Goal: Task Accomplishment & Management: Manage account settings

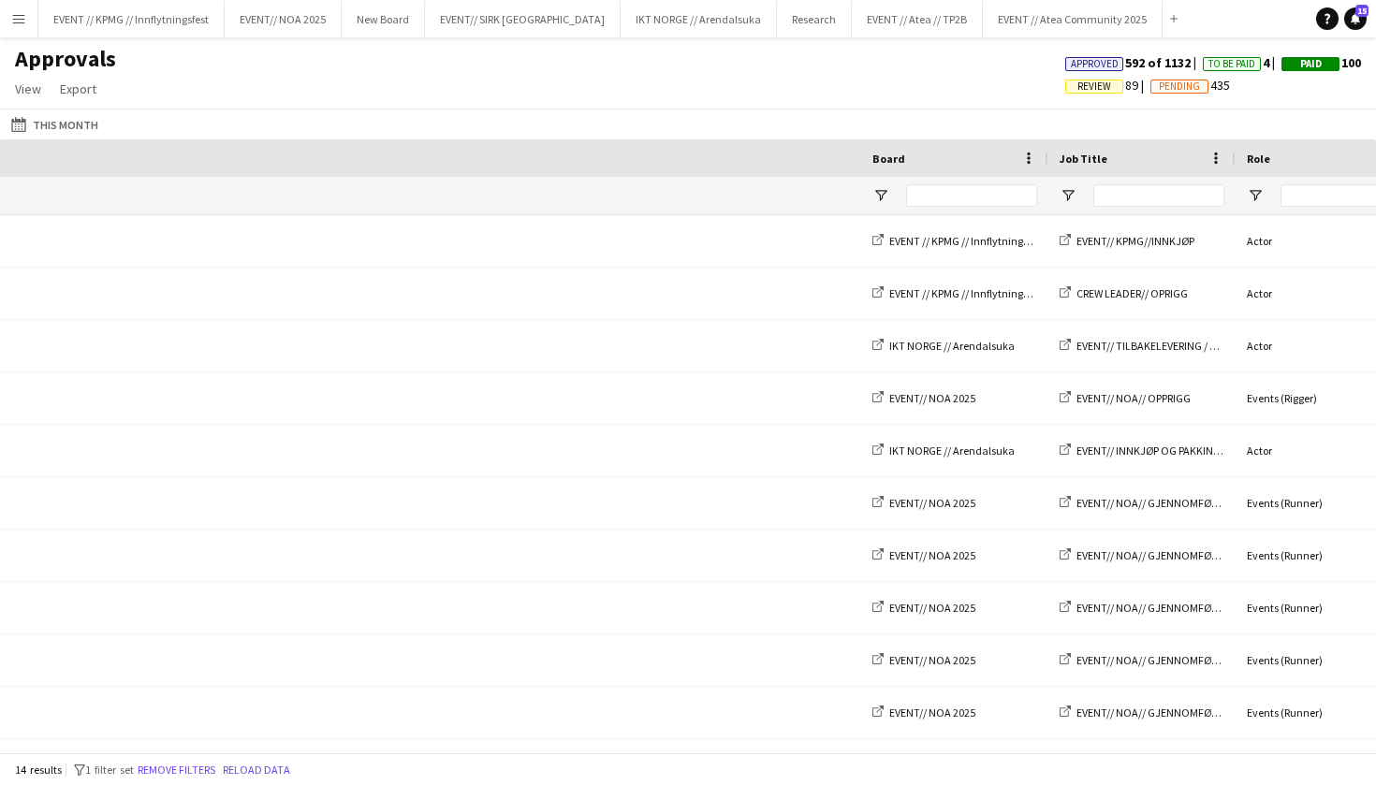
scroll to position [0, 1163]
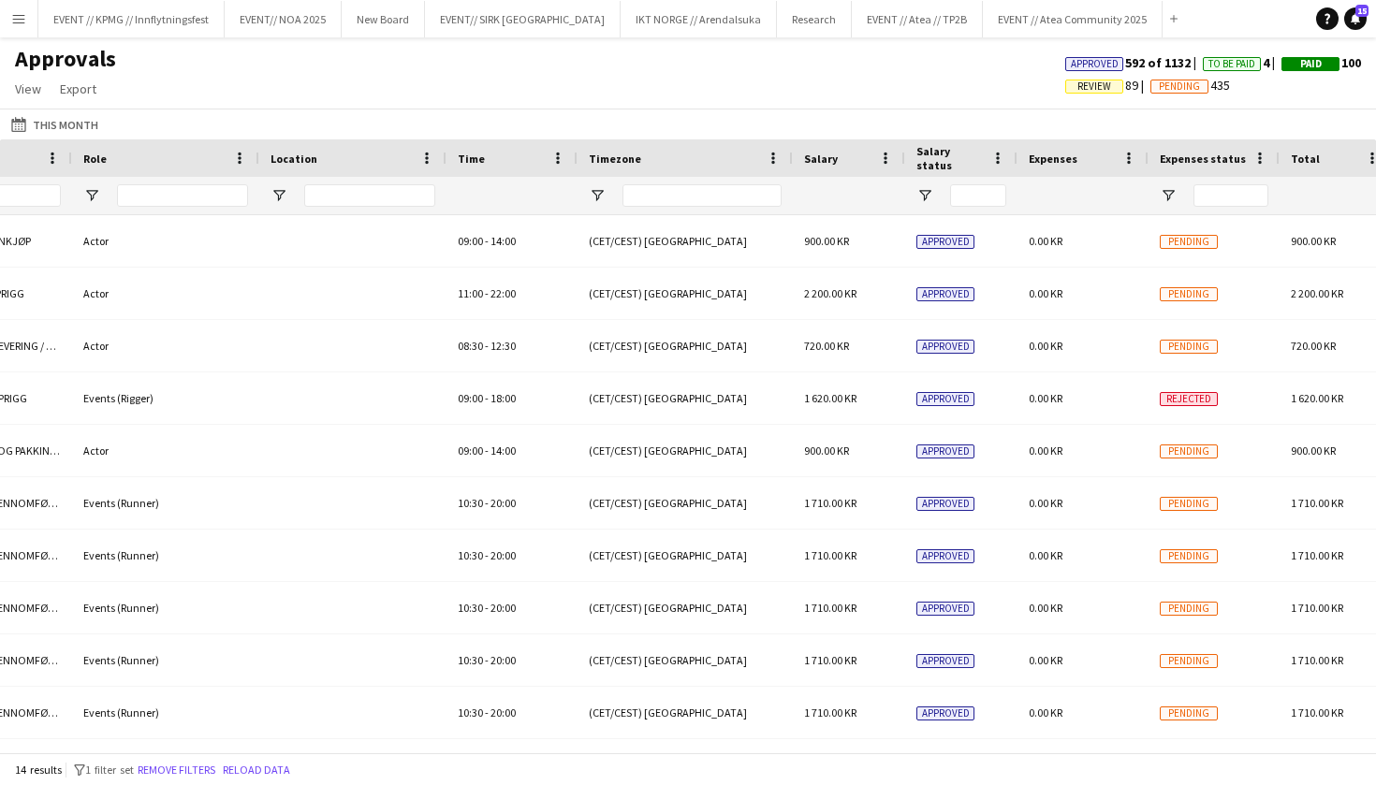
click at [22, 23] on app-icon "Menu" at bounding box center [18, 18] width 15 height 15
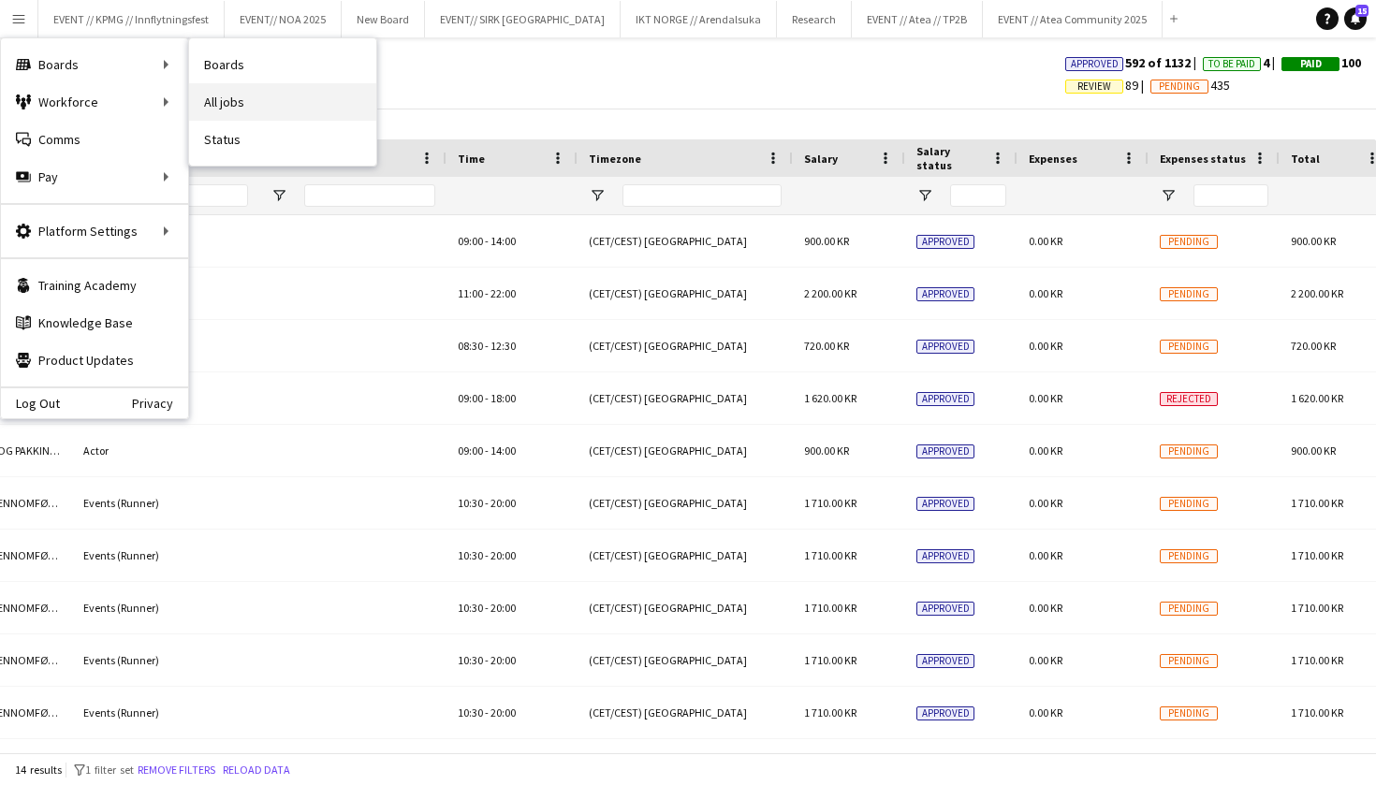
click at [240, 98] on link "All jobs" at bounding box center [282, 101] width 187 height 37
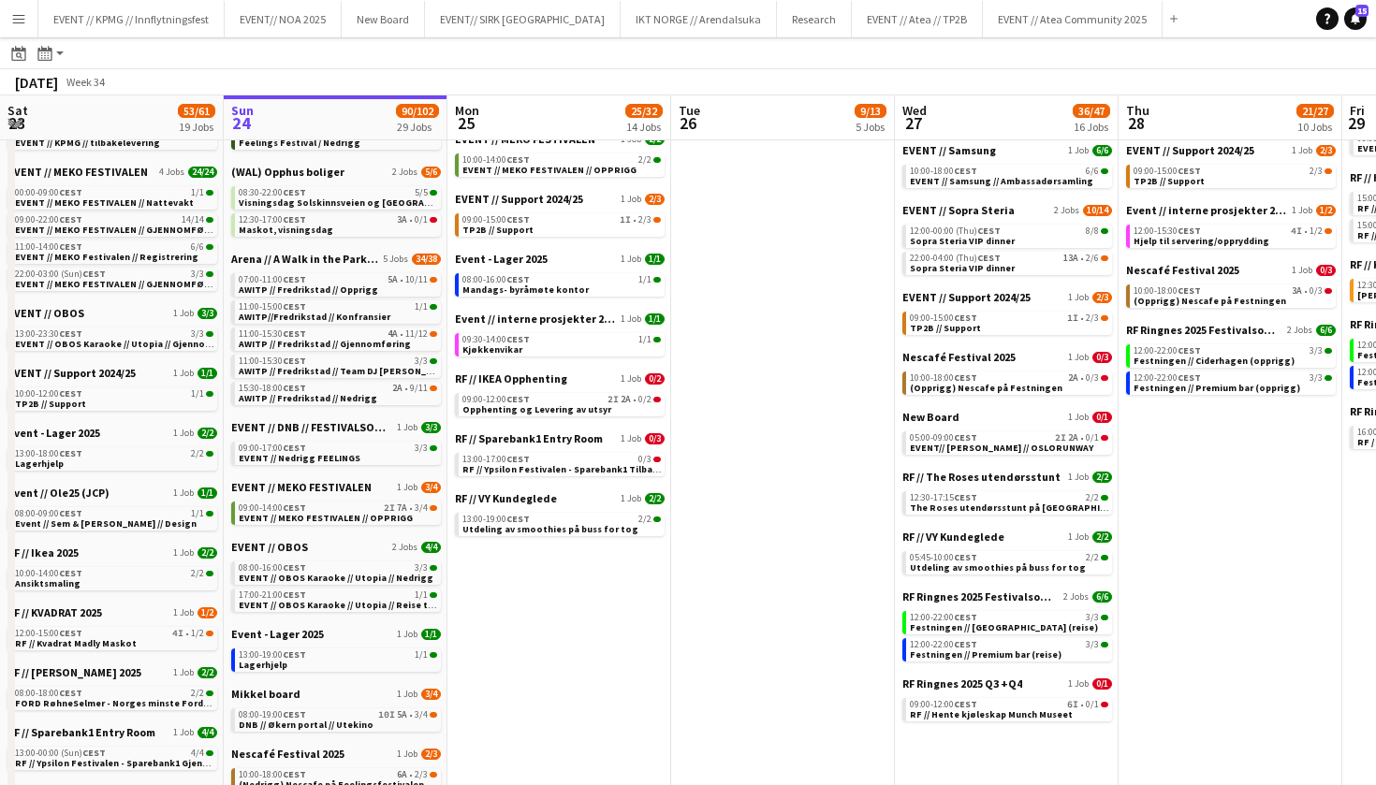
scroll to position [354, 0]
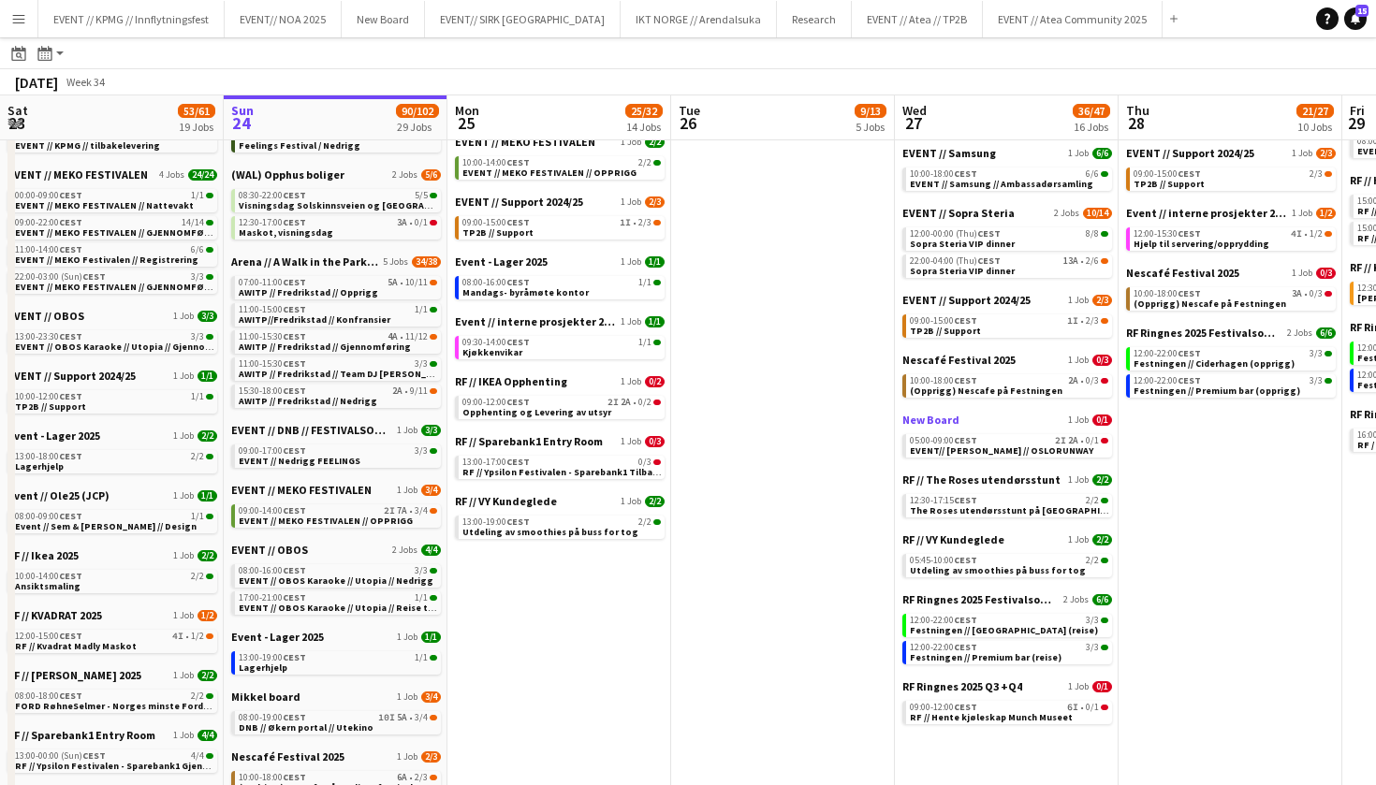
click at [944, 422] on span "New Board" at bounding box center [930, 420] width 57 height 14
click at [942, 428] on app-calendar-brief-board "New Board 1 Job 0/1 05:00-09:00 CEST 2I 2A • 0/1 EVENT// KARI TRAA // OSLORUNWAY" at bounding box center [1007, 435] width 210 height 45
click at [945, 417] on span "New Board" at bounding box center [931, 420] width 57 height 14
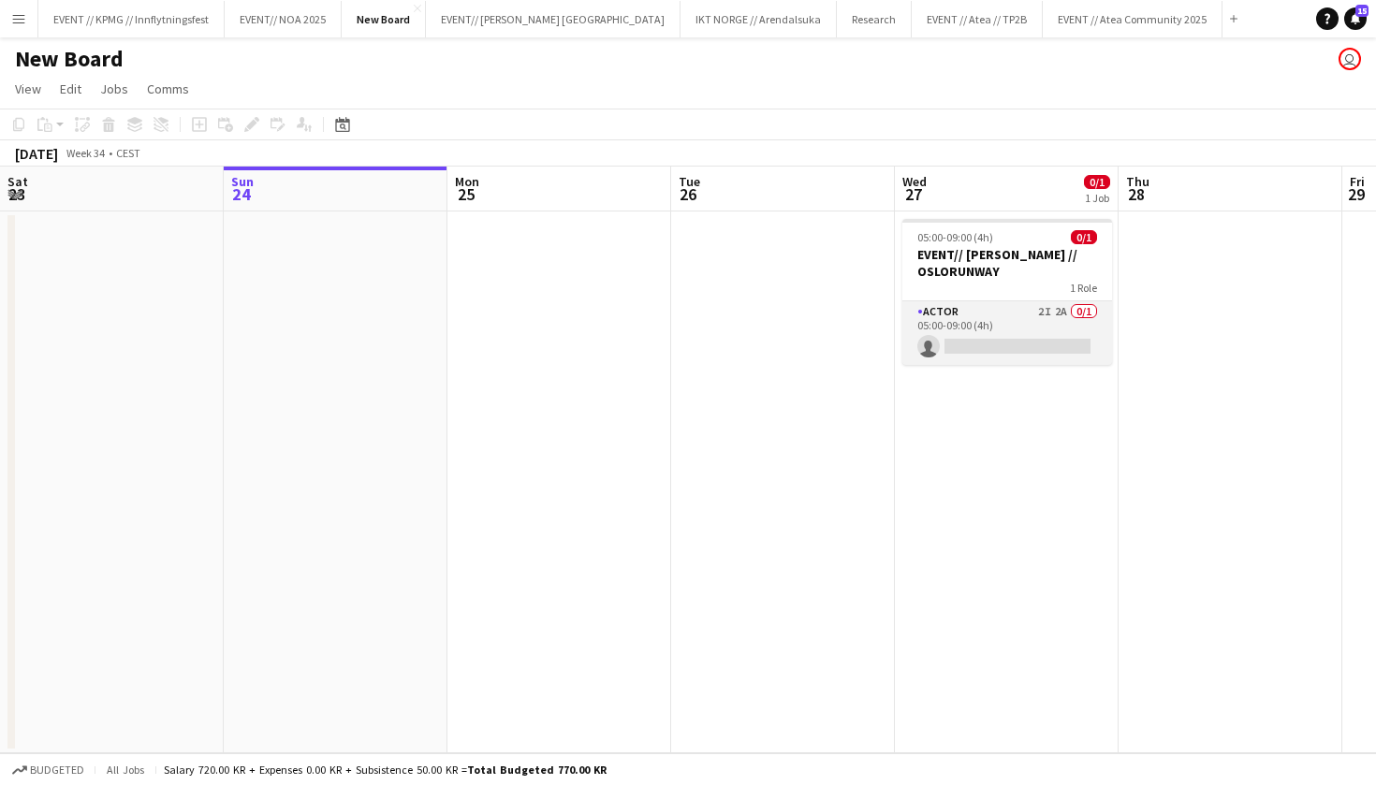
click at [980, 348] on app-card-role "Actor 2I 2A 0/1 05:00-09:00 (4h) single-neutral-actions" at bounding box center [1007, 333] width 210 height 64
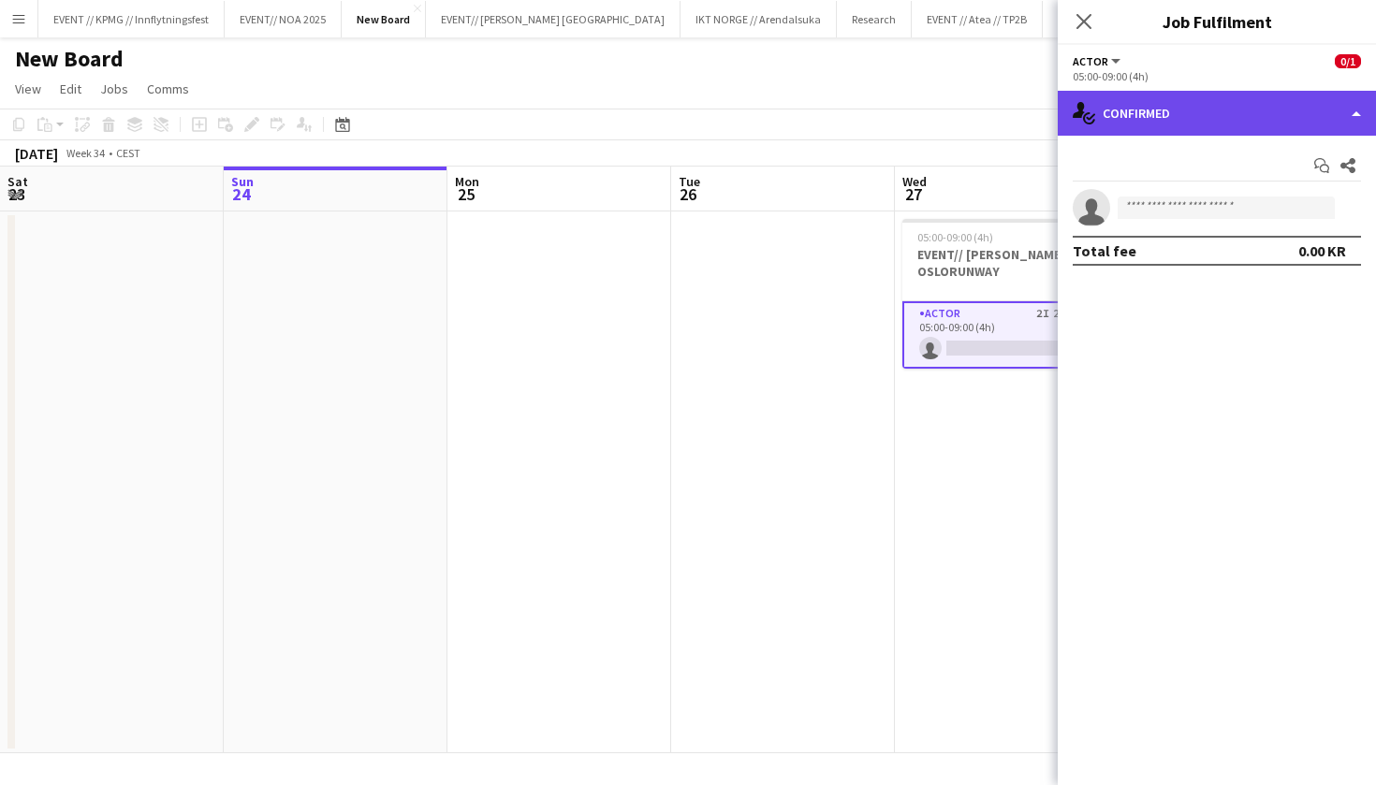
click at [1162, 124] on div "single-neutral-actions-check-2 Confirmed" at bounding box center [1216, 113] width 318 height 45
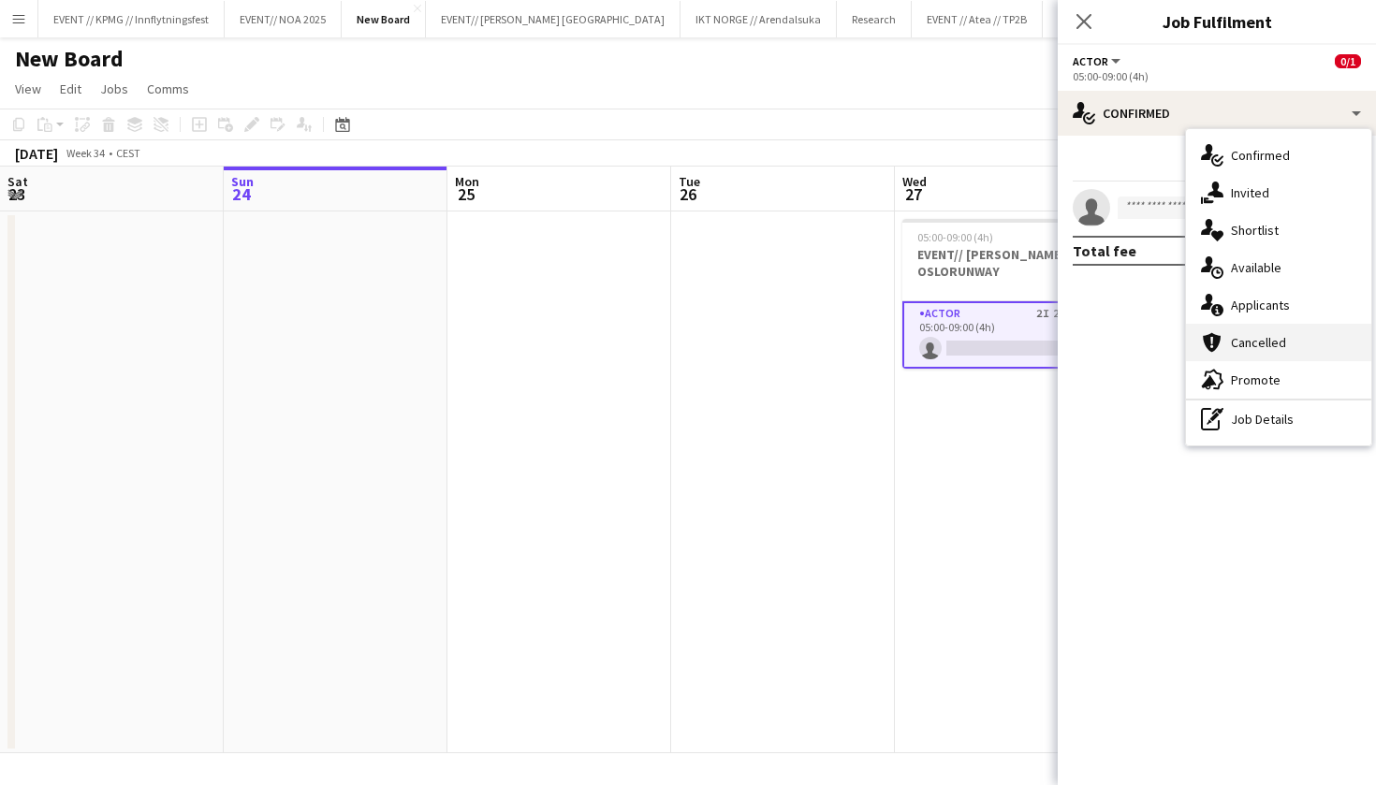
click at [1263, 352] on div "cancellation Cancelled" at bounding box center [1278, 342] width 185 height 37
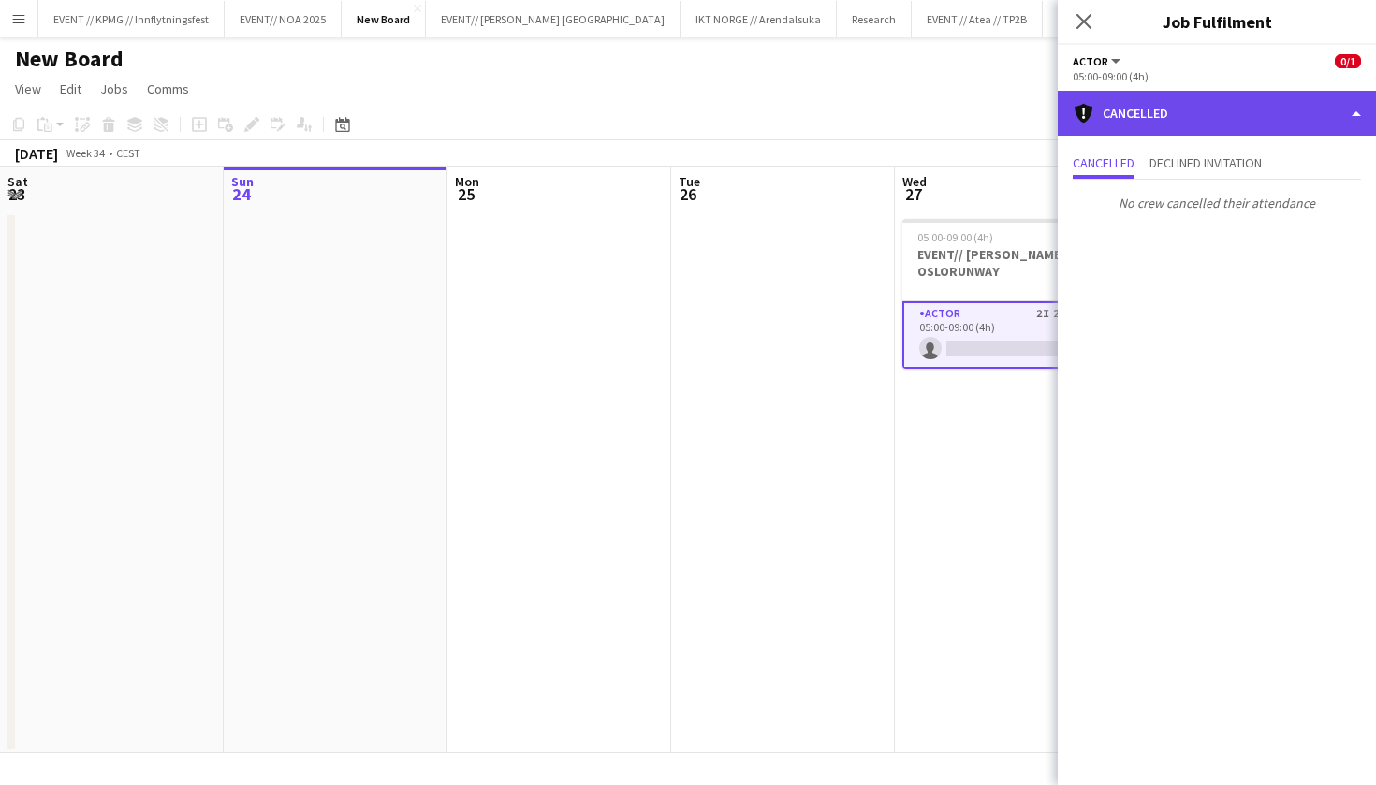
click at [1216, 105] on div "cancellation Cancelled" at bounding box center [1216, 113] width 318 height 45
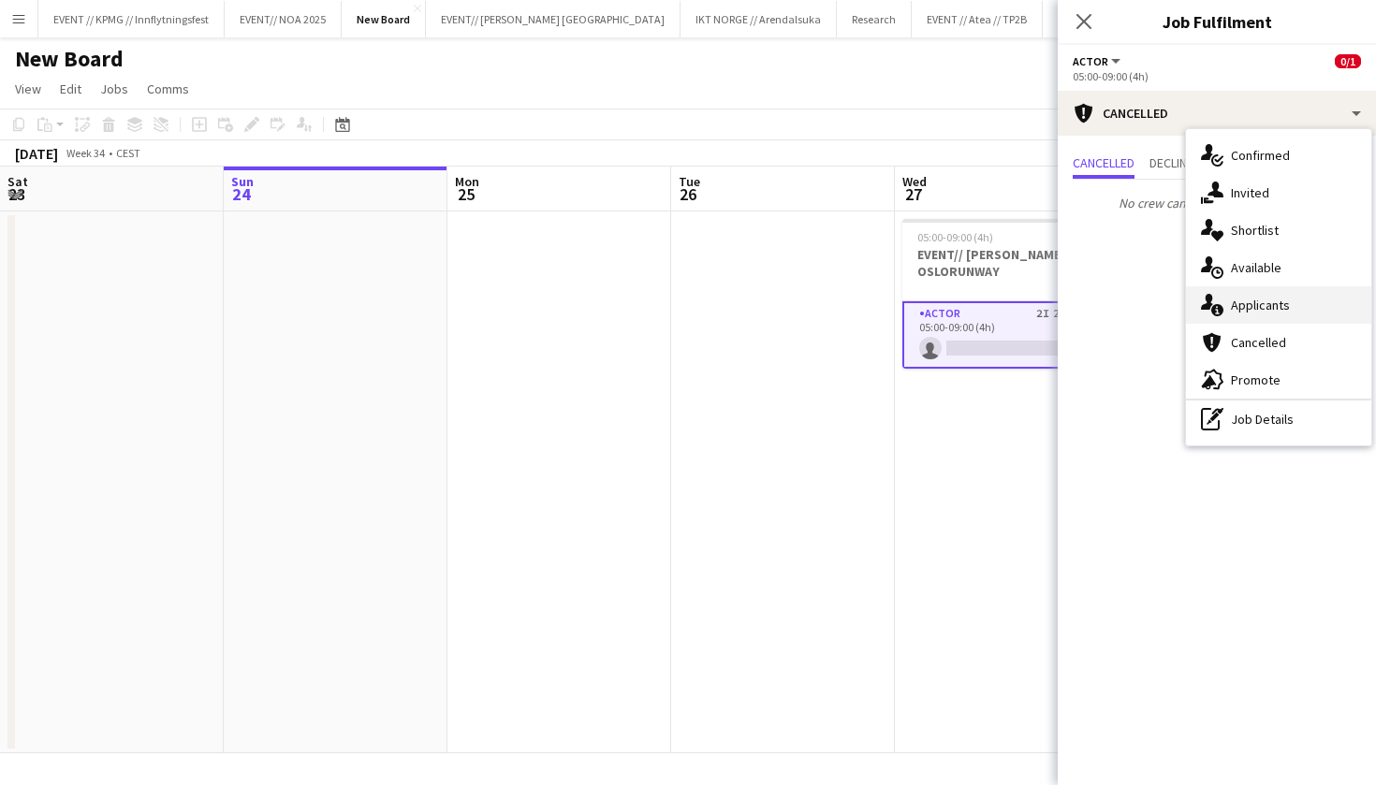
click at [1266, 301] on div "single-neutral-actions-information Applicants" at bounding box center [1278, 304] width 185 height 37
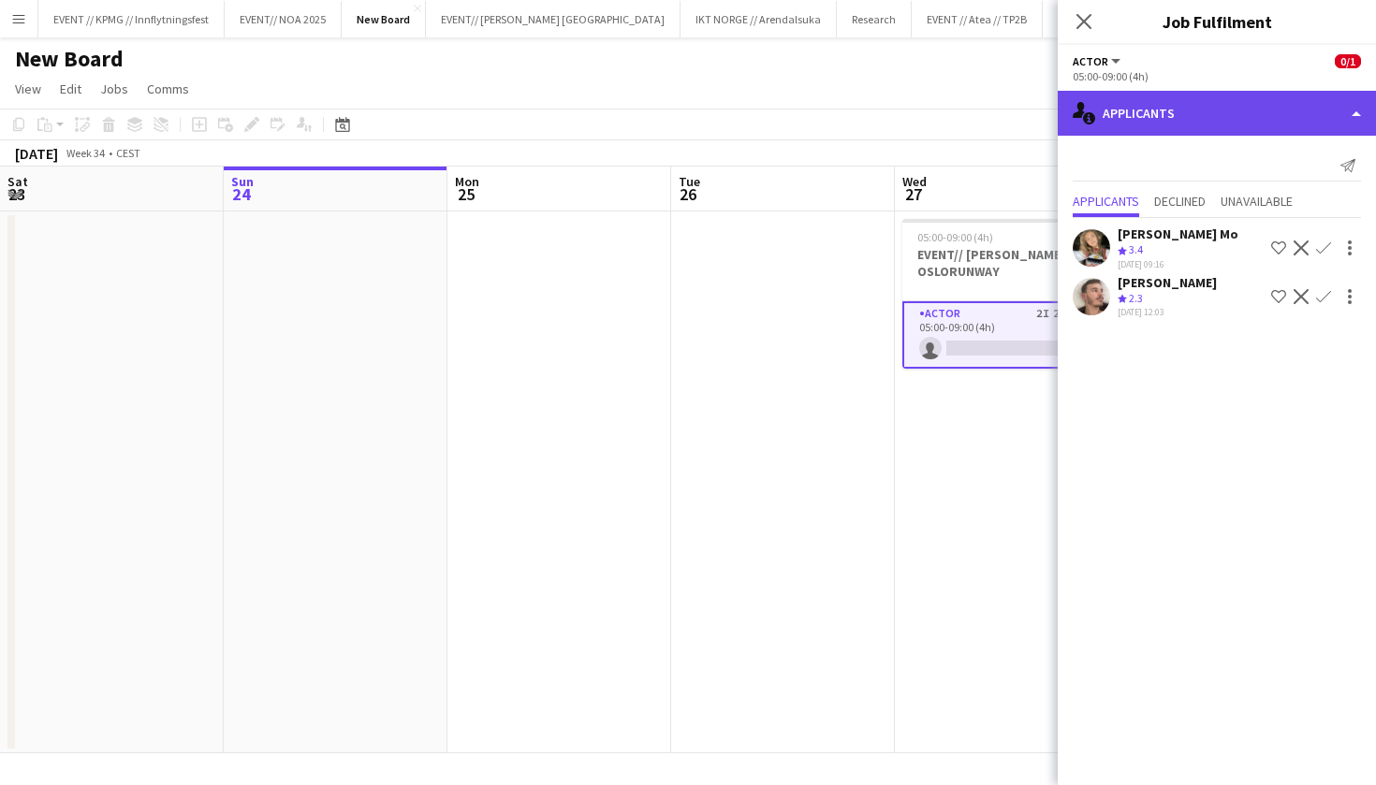
click at [1197, 98] on div "single-neutral-actions-information Applicants" at bounding box center [1216, 113] width 318 height 45
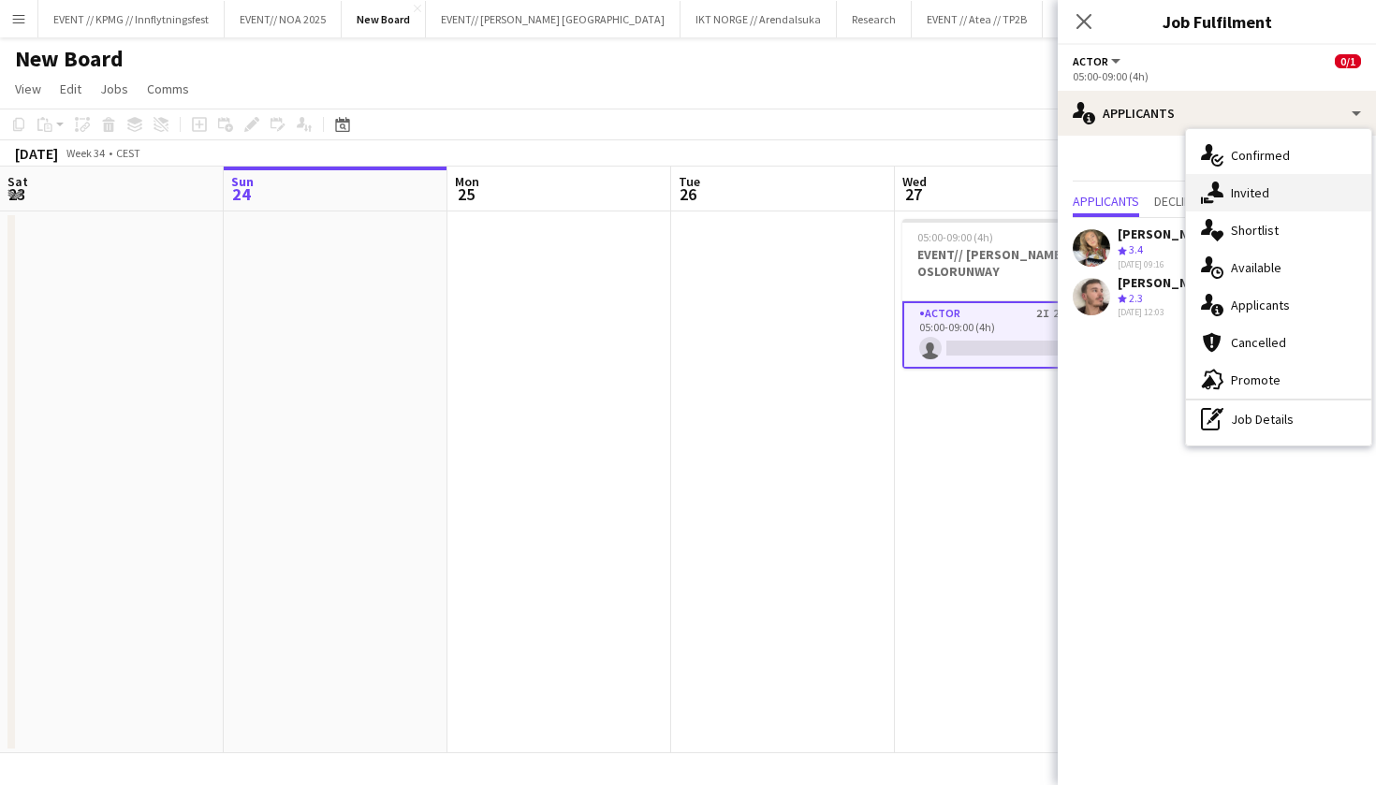
click at [1276, 200] on div "single-neutral-actions-share-1 Invited" at bounding box center [1278, 192] width 185 height 37
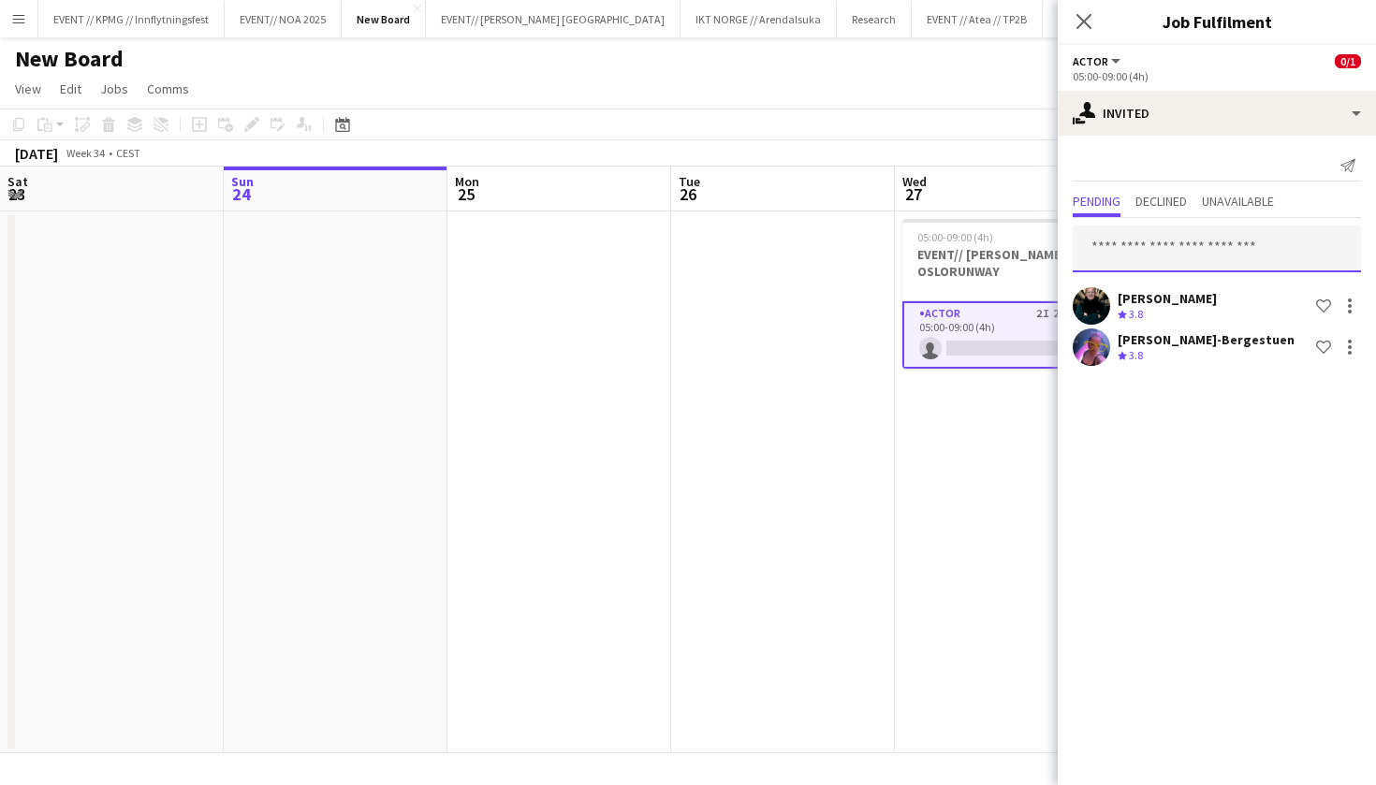
click at [1201, 255] on input "text" at bounding box center [1216, 249] width 288 height 47
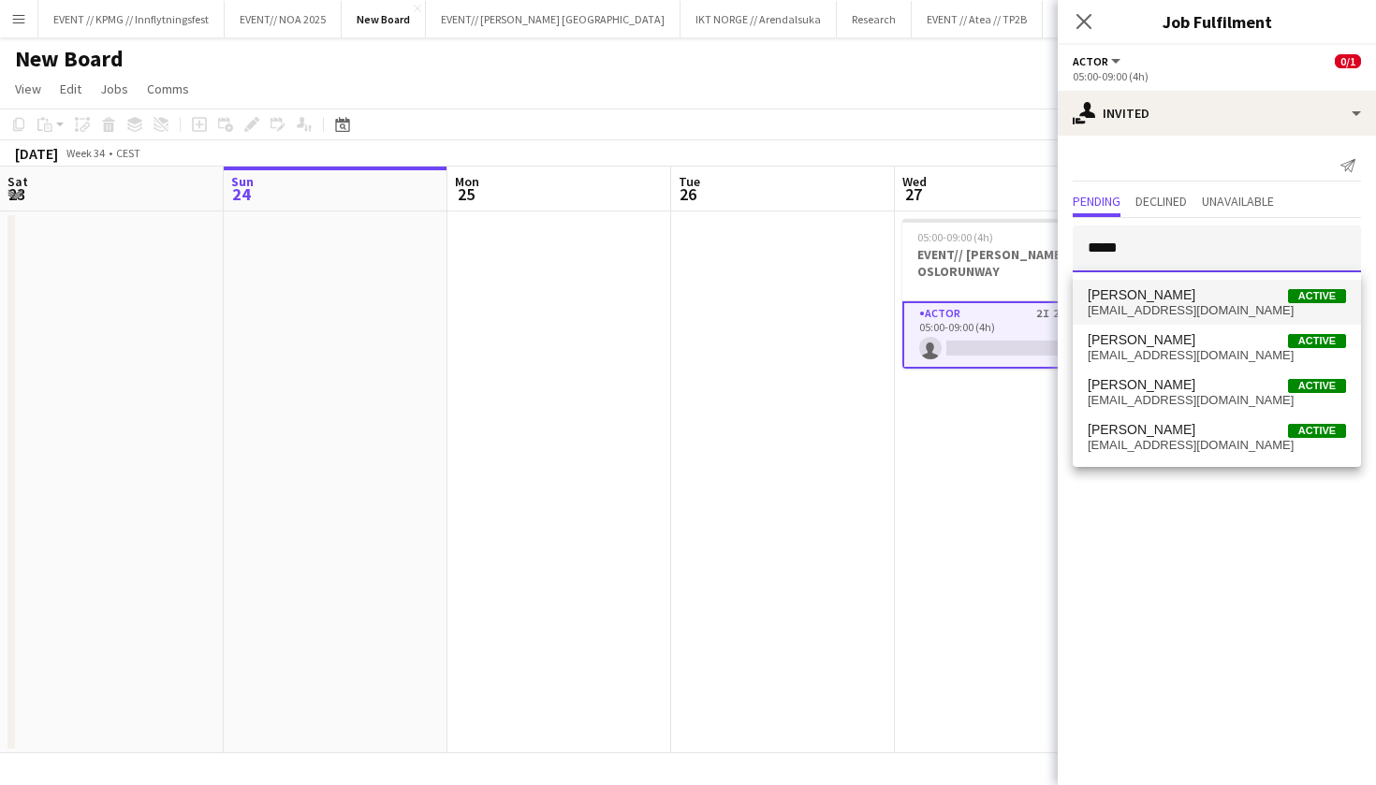
type input "*****"
click at [1142, 311] on span "ulrikeeg53@gmail.com" at bounding box center [1216, 310] width 258 height 15
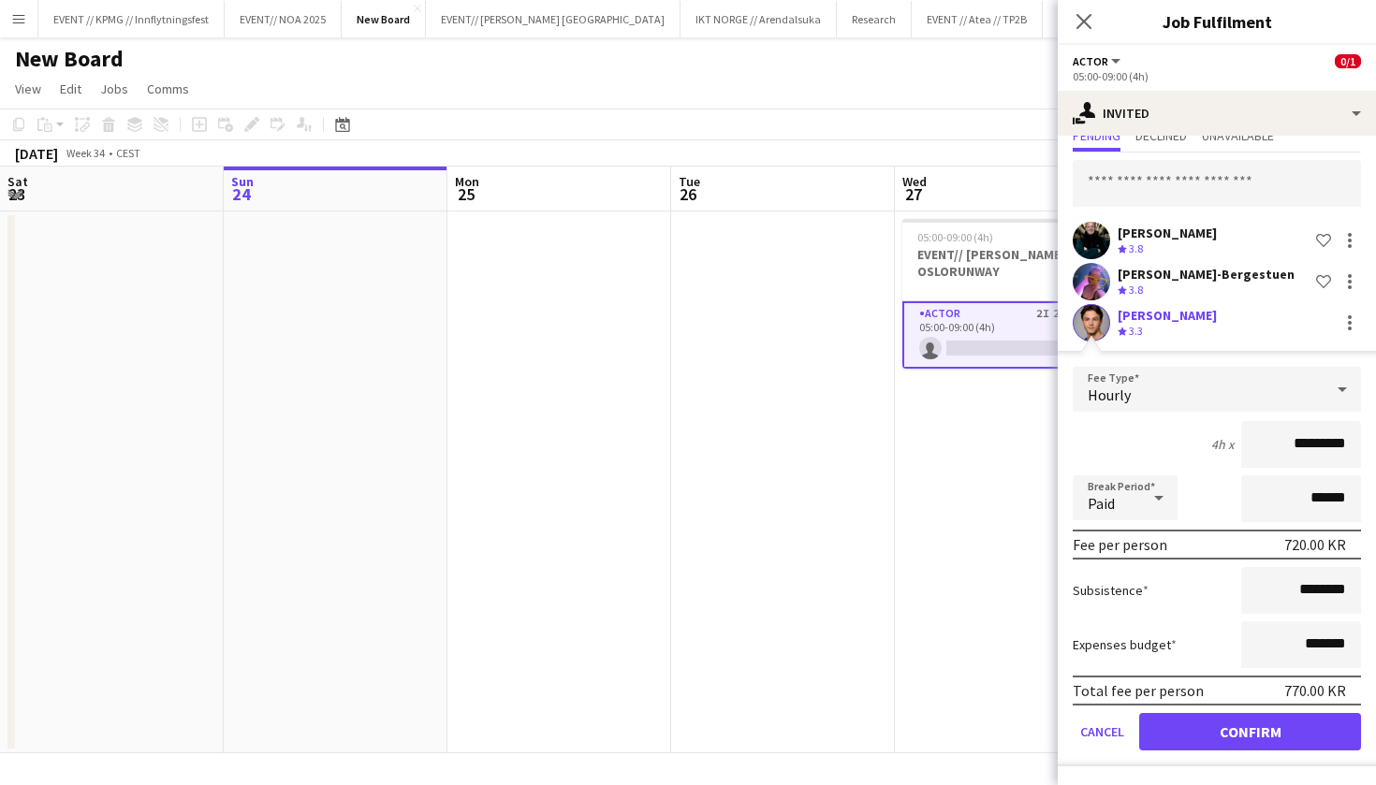
scroll to position [66, 0]
click at [1182, 716] on button "Confirm" at bounding box center [1250, 731] width 222 height 37
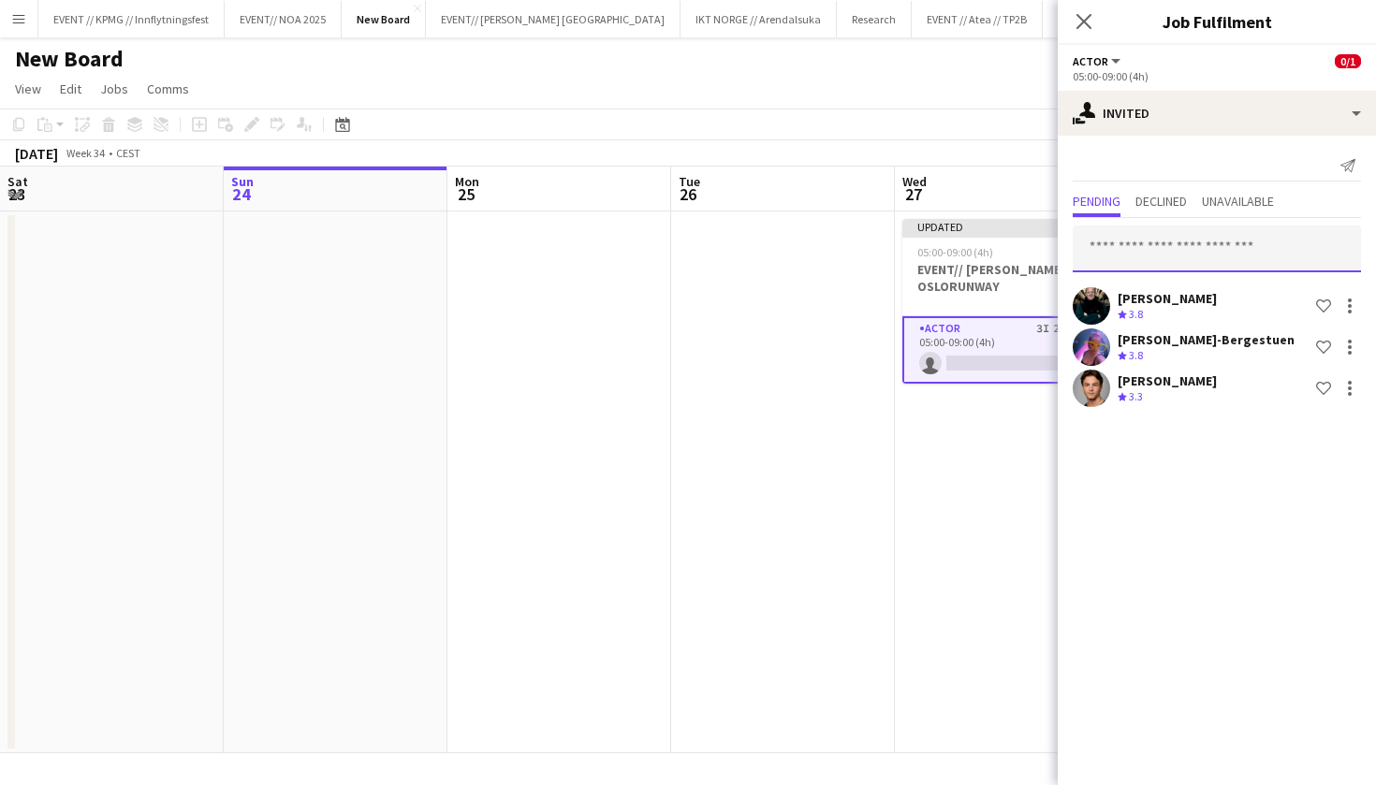
scroll to position [0, 0]
click at [1198, 168] on div "Send notification Pending Declined Unavailable Kasper André Melås Crew rating 3…" at bounding box center [1216, 281] width 318 height 290
click at [1164, 242] on input "text" at bounding box center [1216, 249] width 288 height 47
click at [141, 9] on button "EVENT // KPMG // Innflytningsfest Close" at bounding box center [131, 19] width 186 height 36
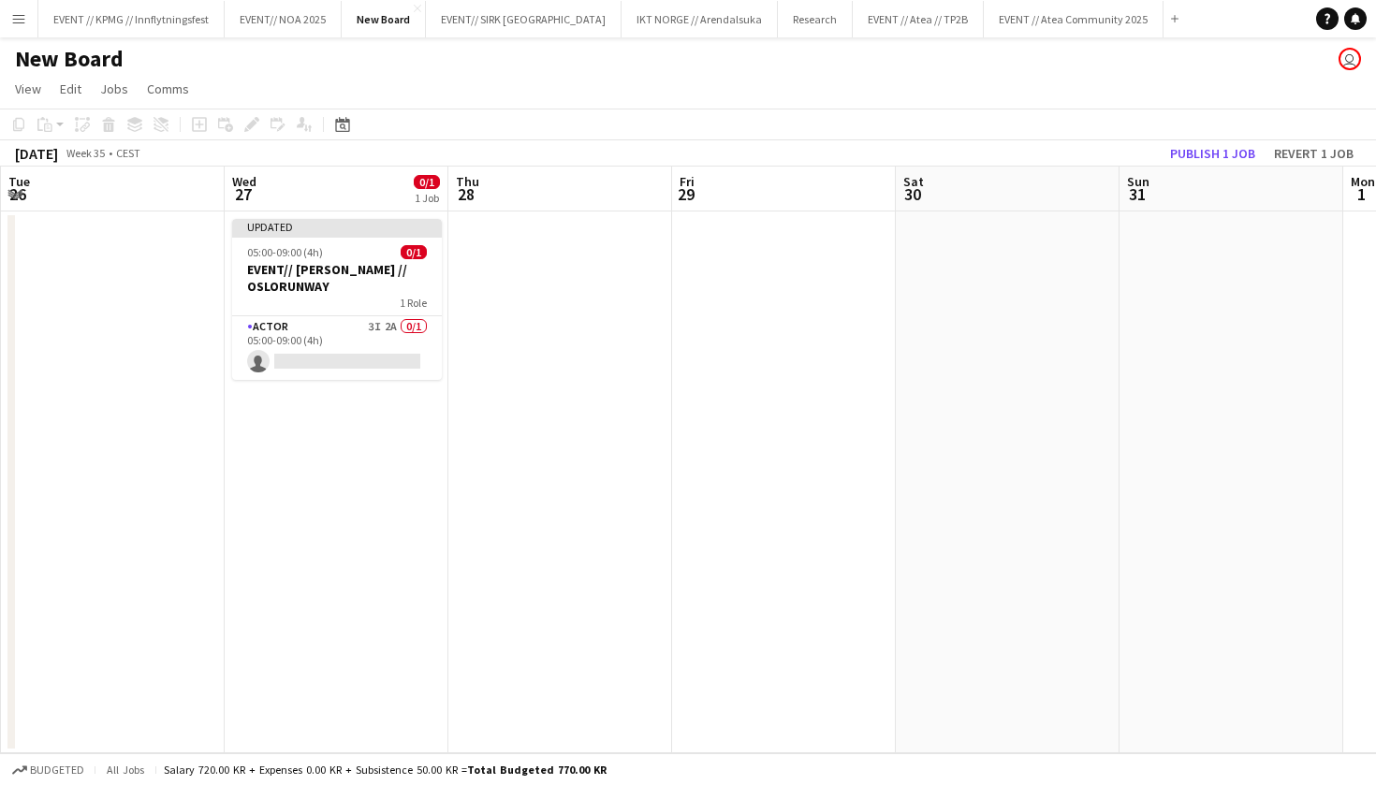
scroll to position [0, 385]
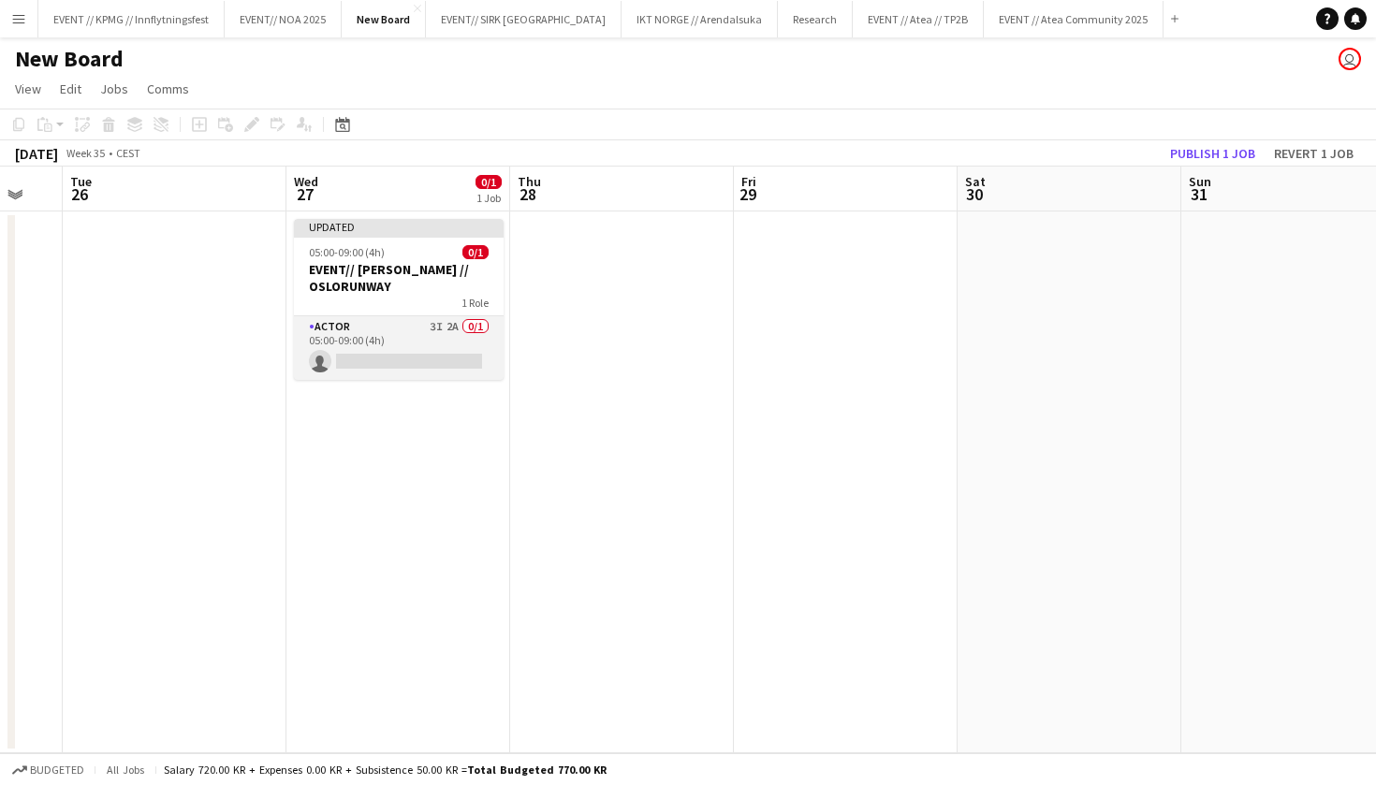
click at [450, 357] on app-card-role "Actor 3I 2A 0/1 05:00-09:00 (4h) single-neutral-actions" at bounding box center [399, 348] width 210 height 64
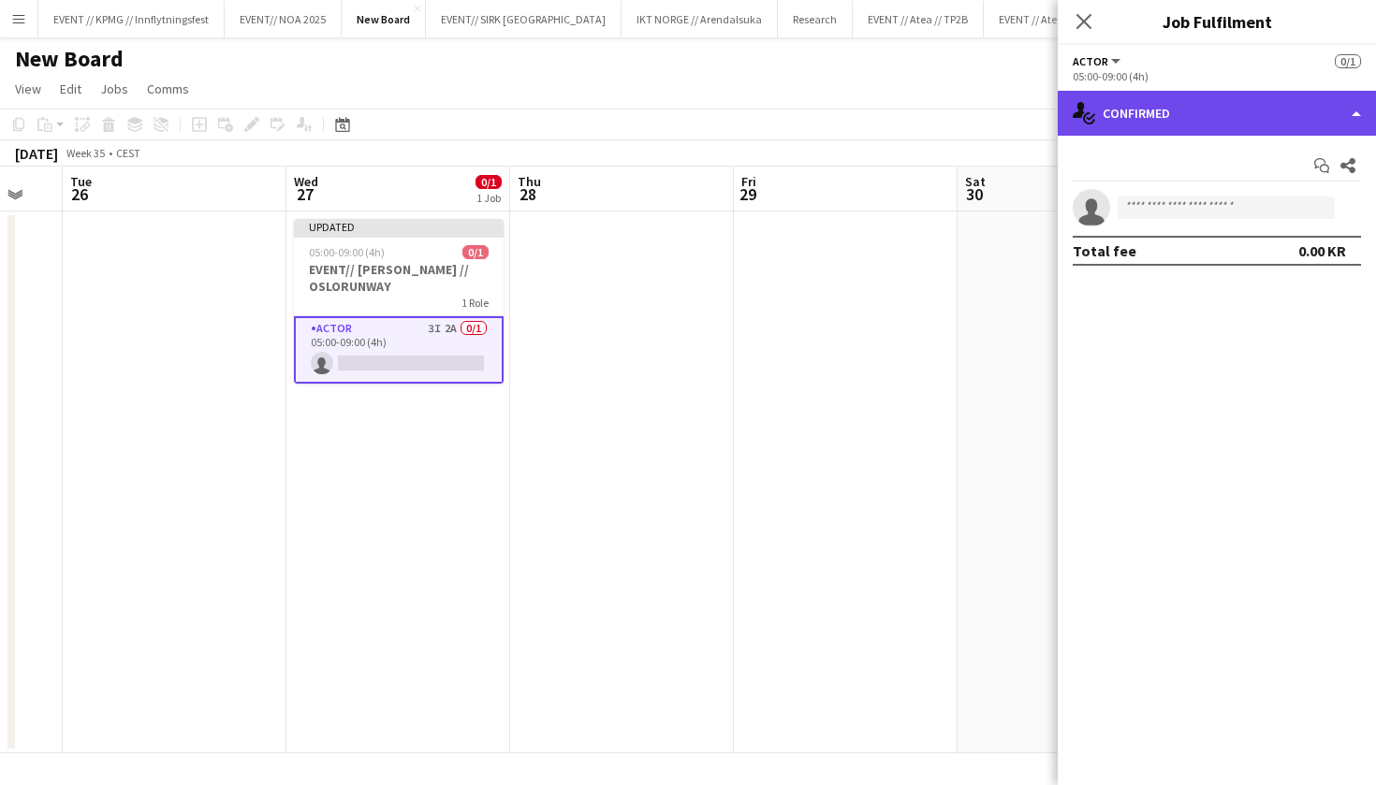
click at [1176, 123] on div "single-neutral-actions-check-2 Confirmed" at bounding box center [1216, 113] width 318 height 45
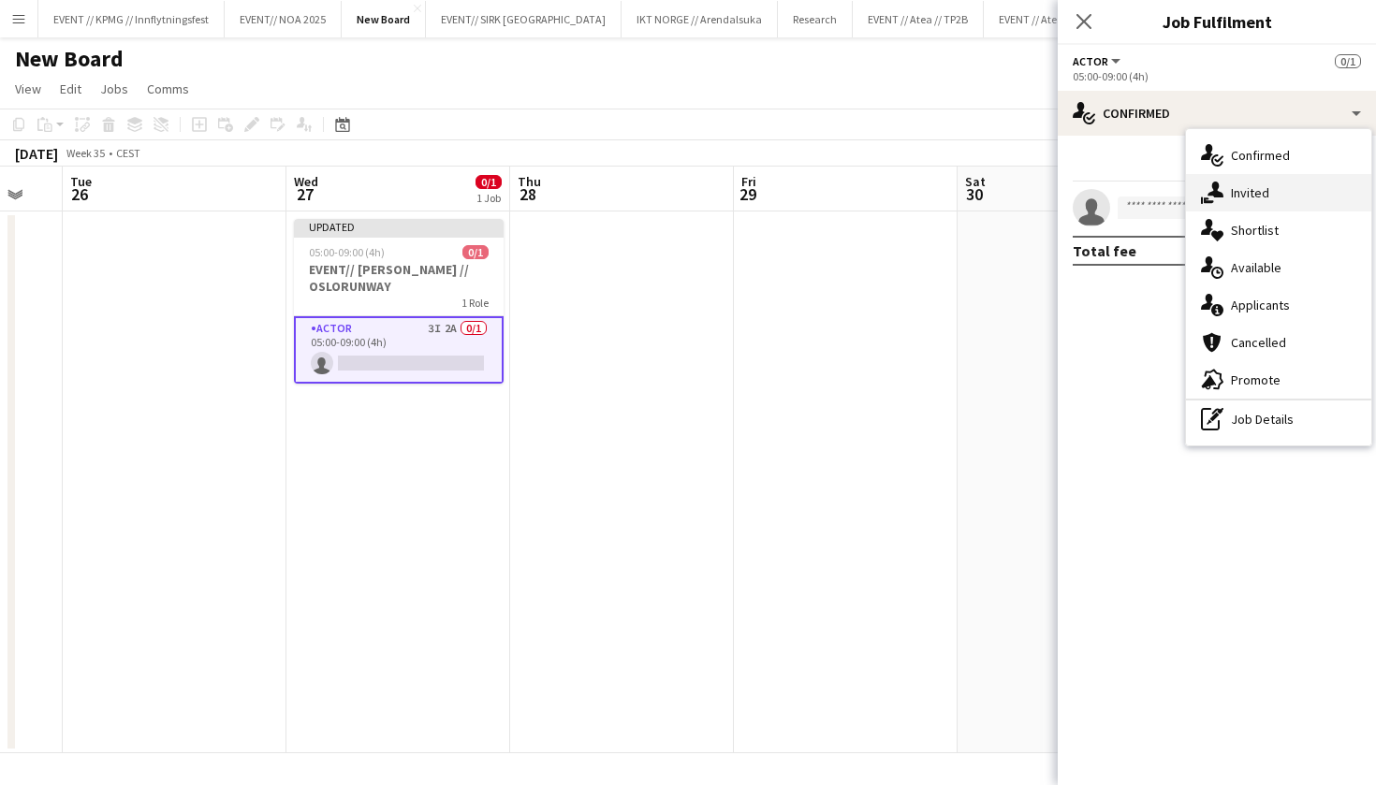
click at [1243, 201] on div "single-neutral-actions-share-1 Invited" at bounding box center [1278, 192] width 185 height 37
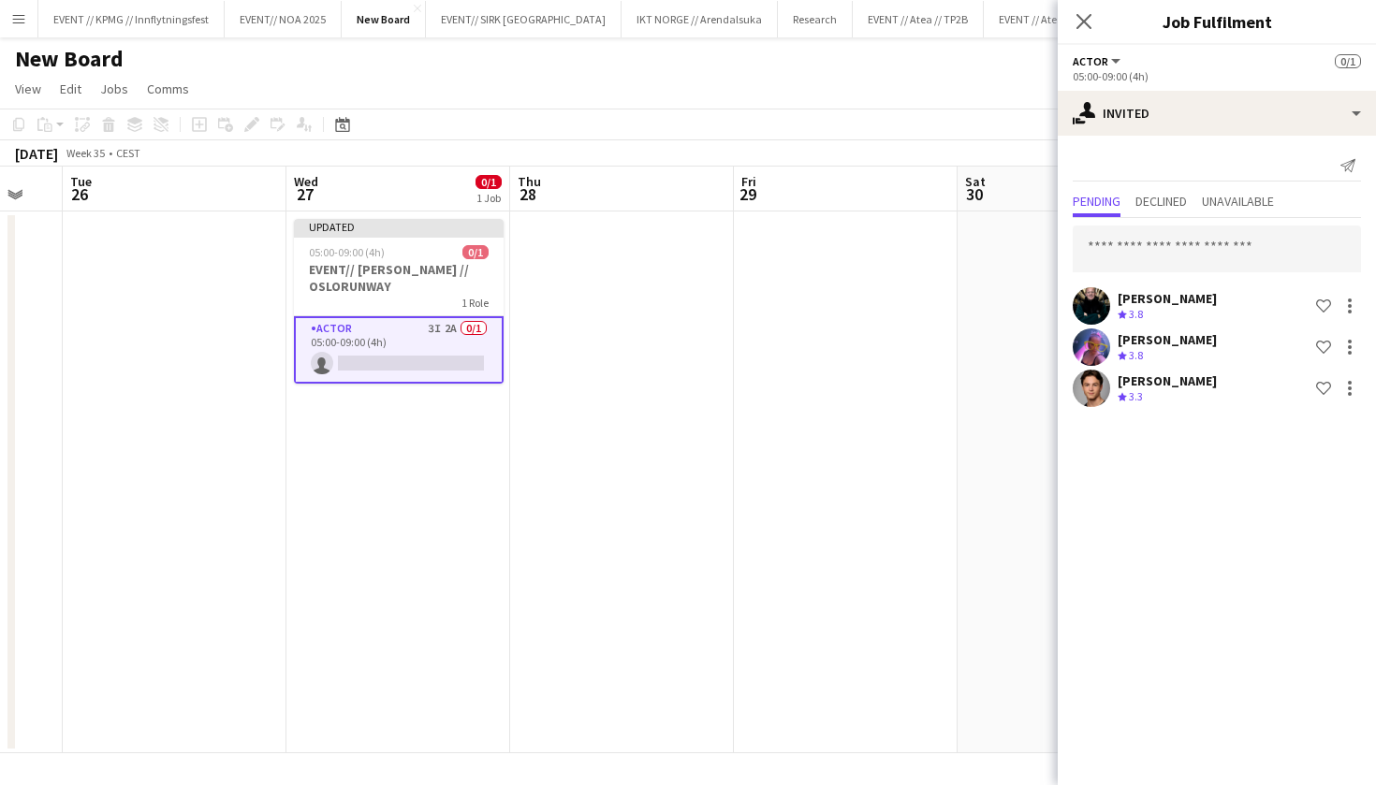
click at [1006, 299] on app-date-cell at bounding box center [1069, 482] width 224 height 542
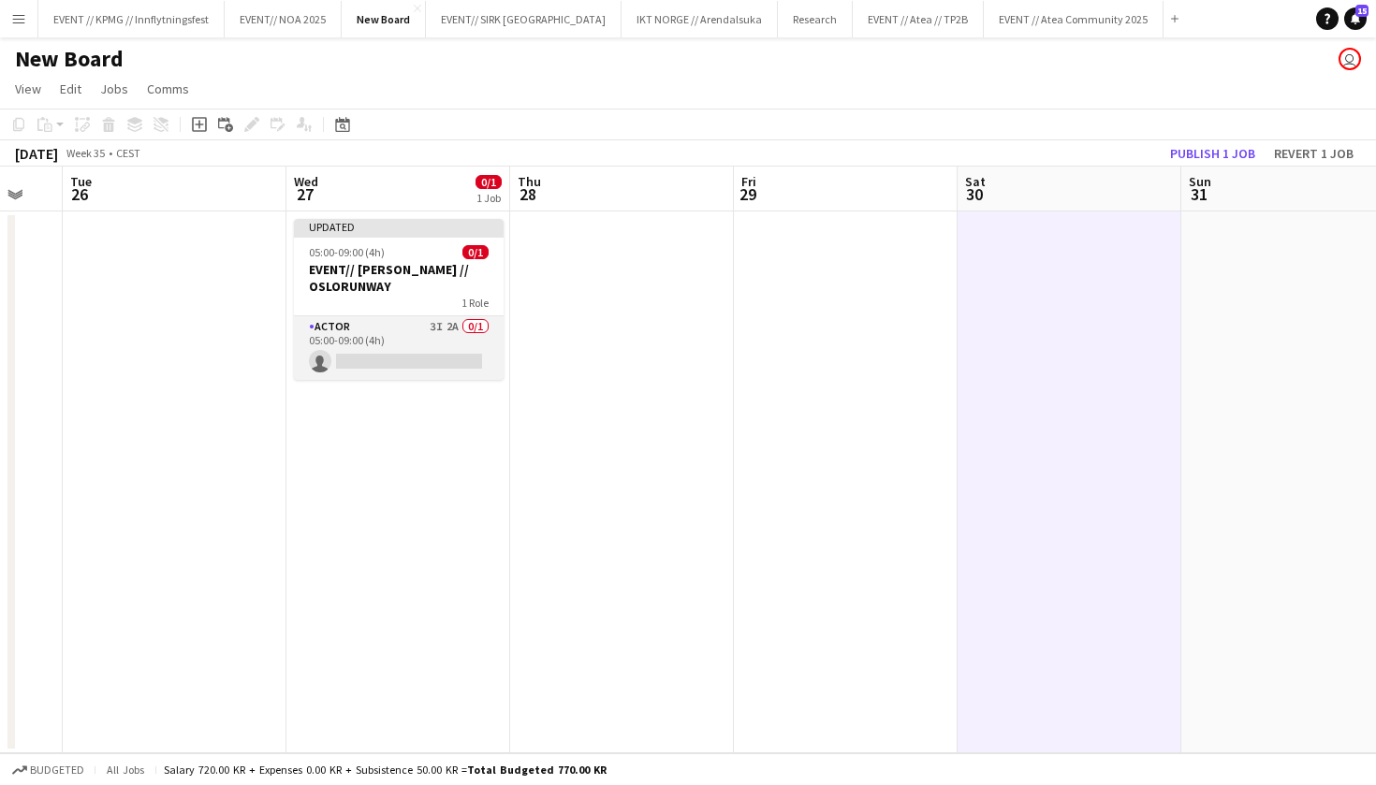
click at [443, 360] on app-card-role "Actor 3I 2A 0/1 05:00-09:00 (4h) single-neutral-actions" at bounding box center [399, 348] width 210 height 64
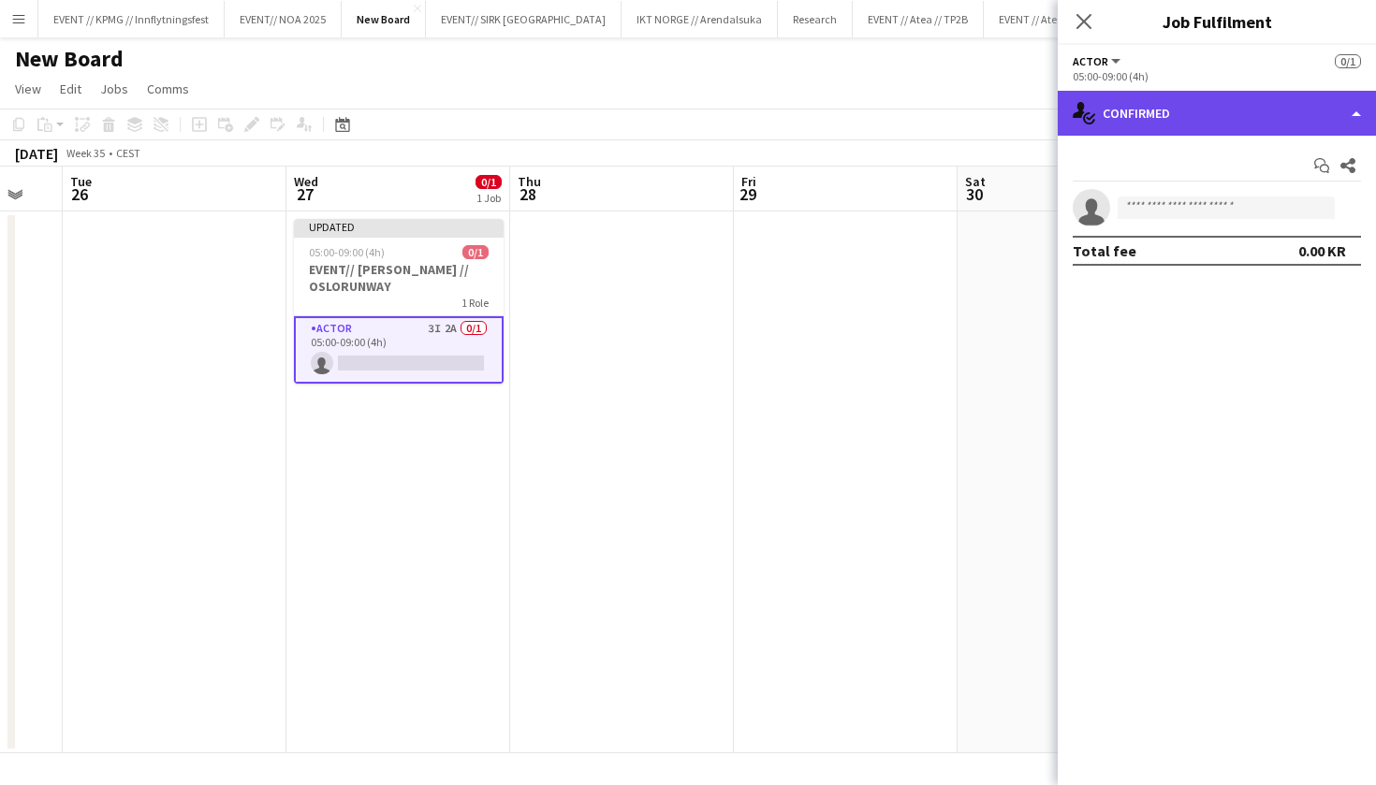
click at [1157, 130] on div "single-neutral-actions-check-2 Confirmed" at bounding box center [1216, 113] width 318 height 45
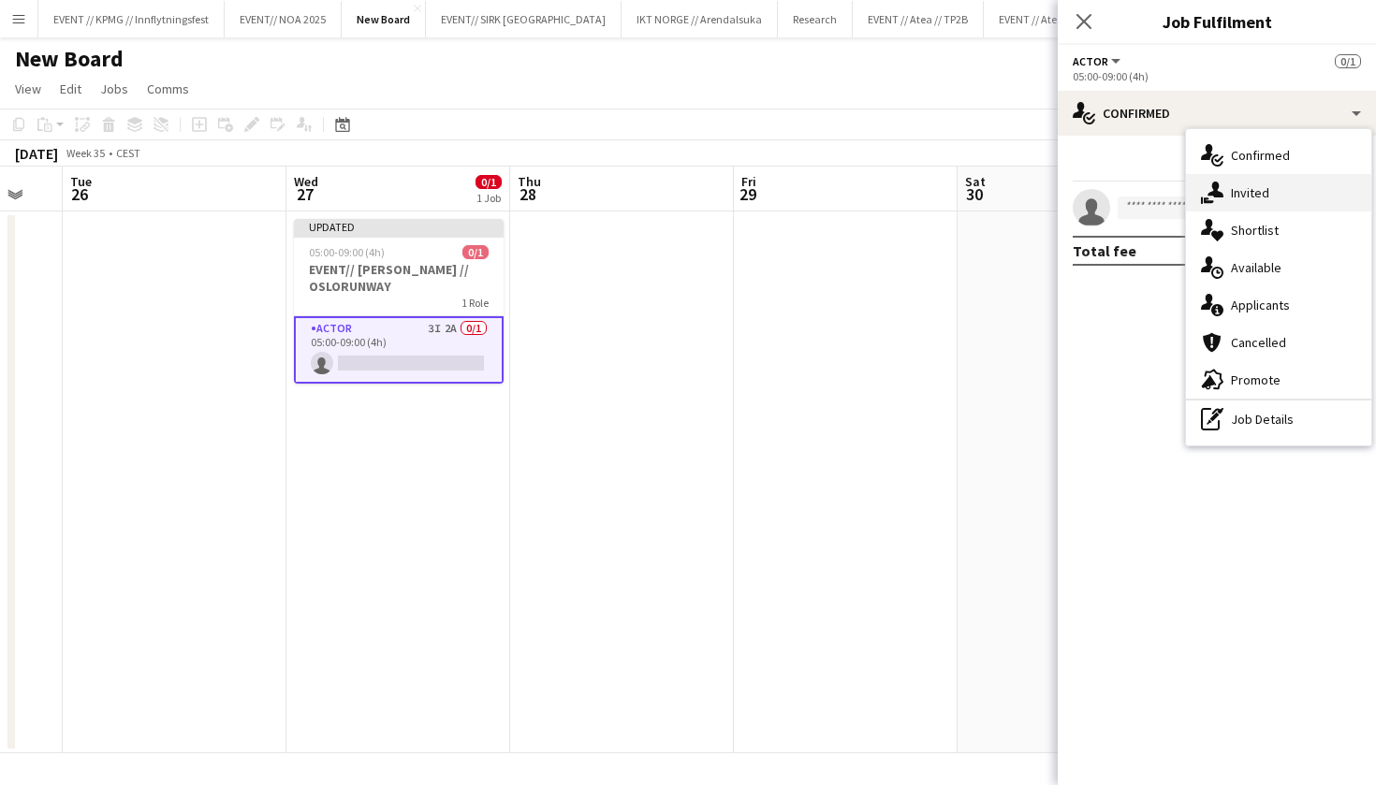
click at [1219, 183] on icon "single-neutral-actions-share-1" at bounding box center [1212, 193] width 22 height 22
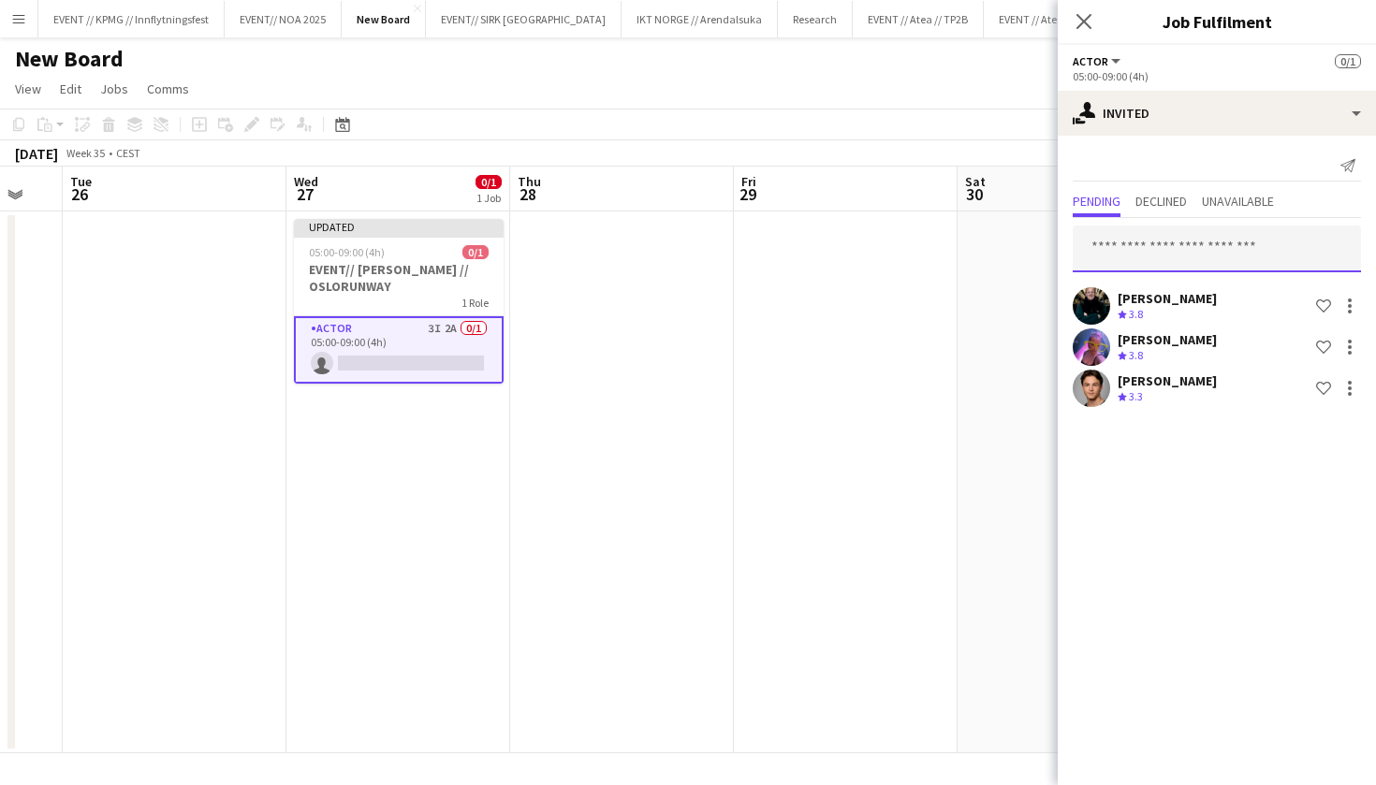
click at [1191, 229] on input "text" at bounding box center [1216, 249] width 288 height 47
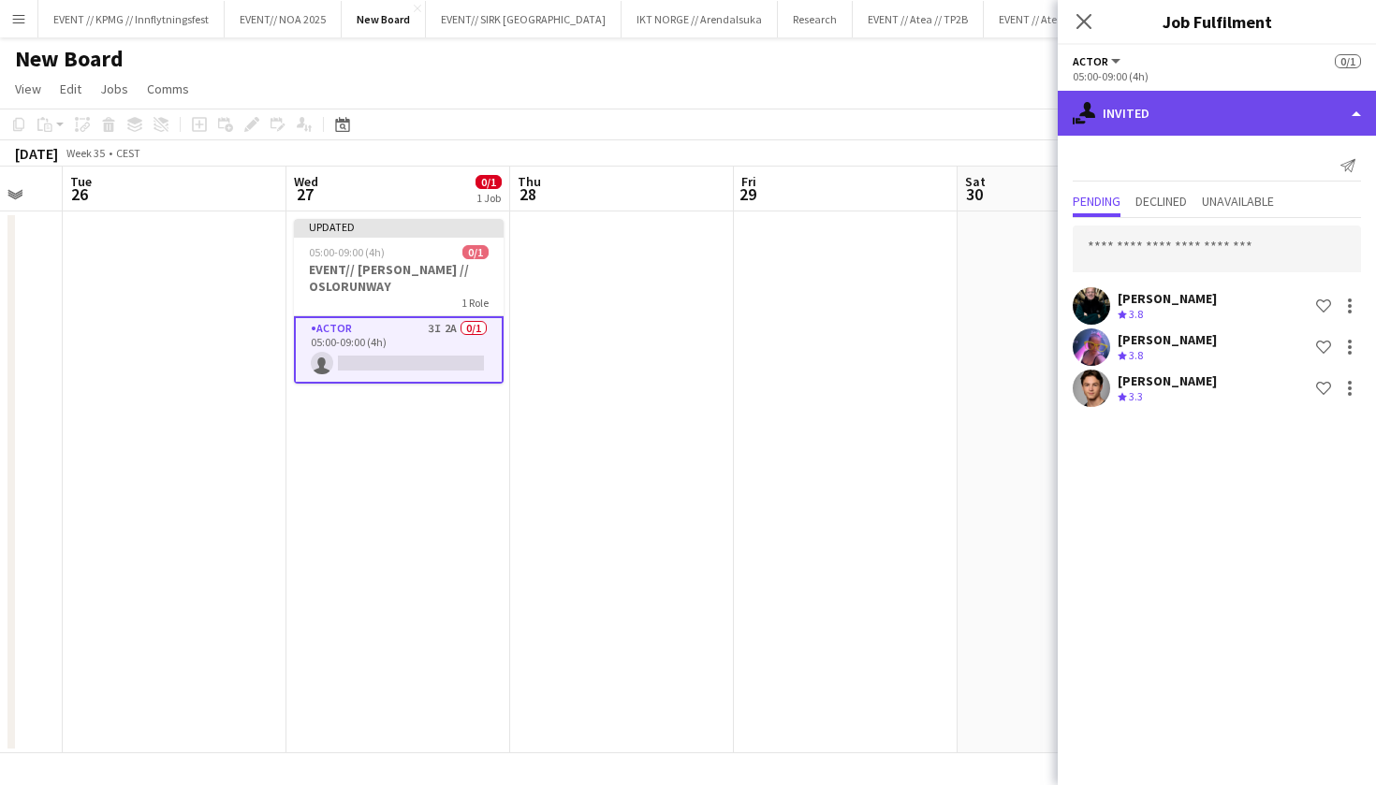
click at [1226, 124] on div "single-neutral-actions-share-1 Invited" at bounding box center [1216, 113] width 318 height 45
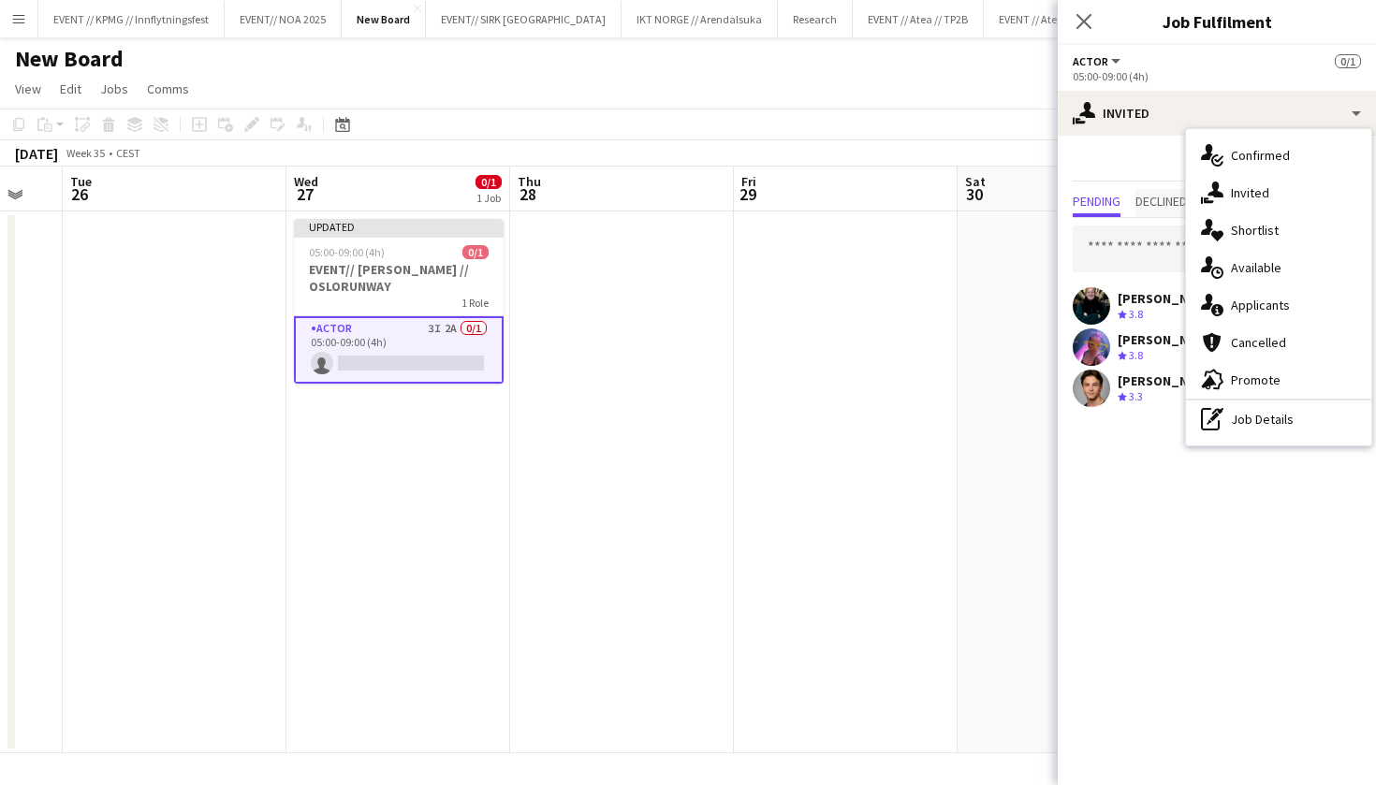
click at [1176, 206] on span "Declined" at bounding box center [1160, 201] width 51 height 13
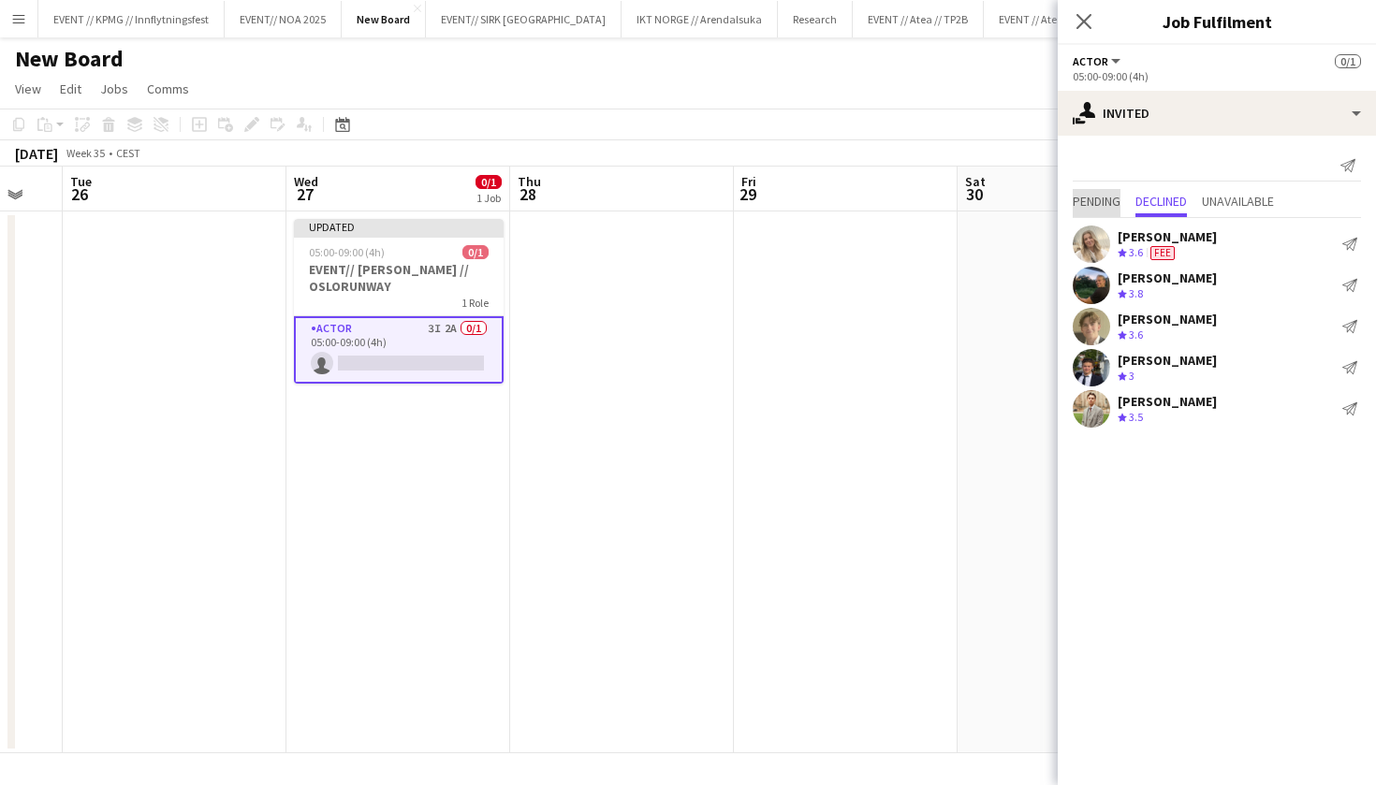
click at [1096, 205] on span "Pending" at bounding box center [1096, 201] width 48 height 13
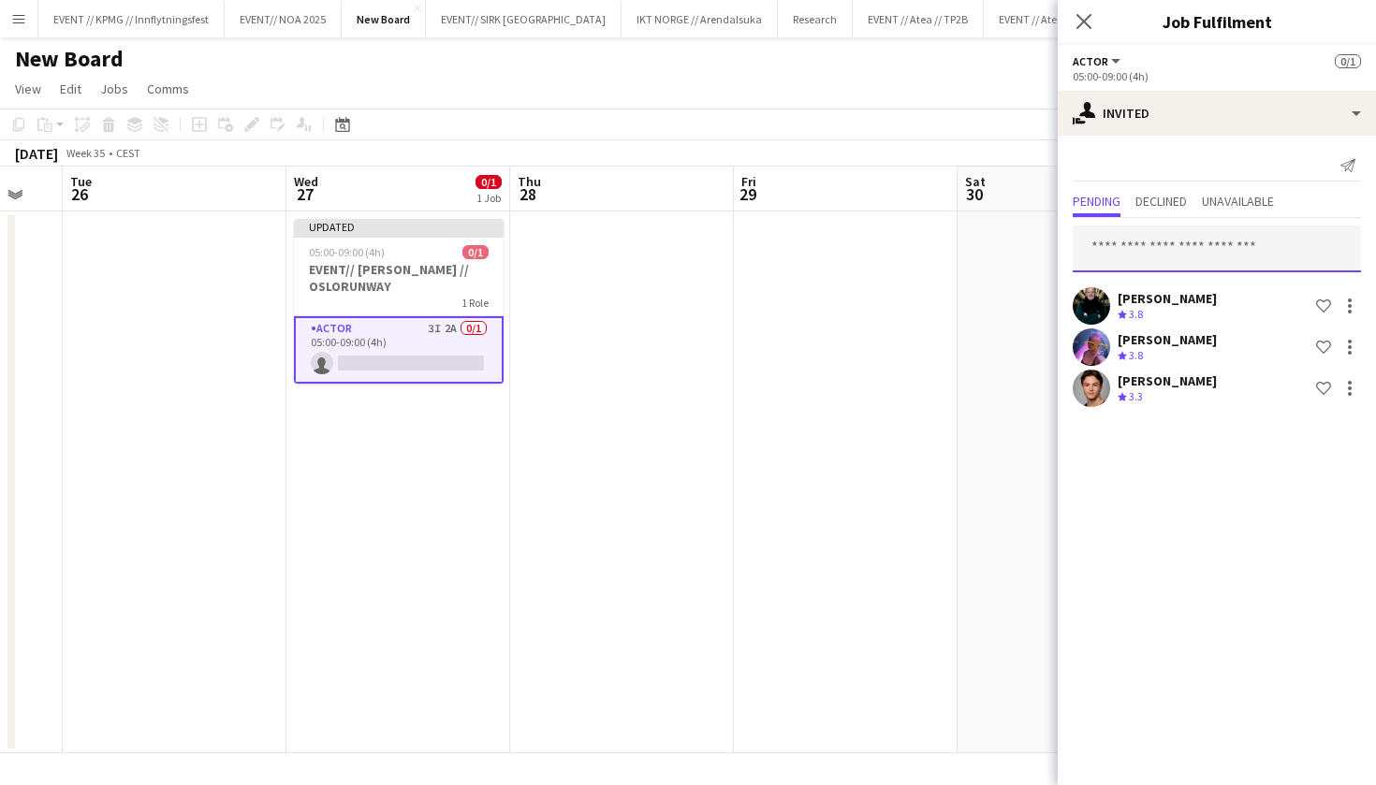
click at [1133, 248] on input "text" at bounding box center [1216, 249] width 288 height 47
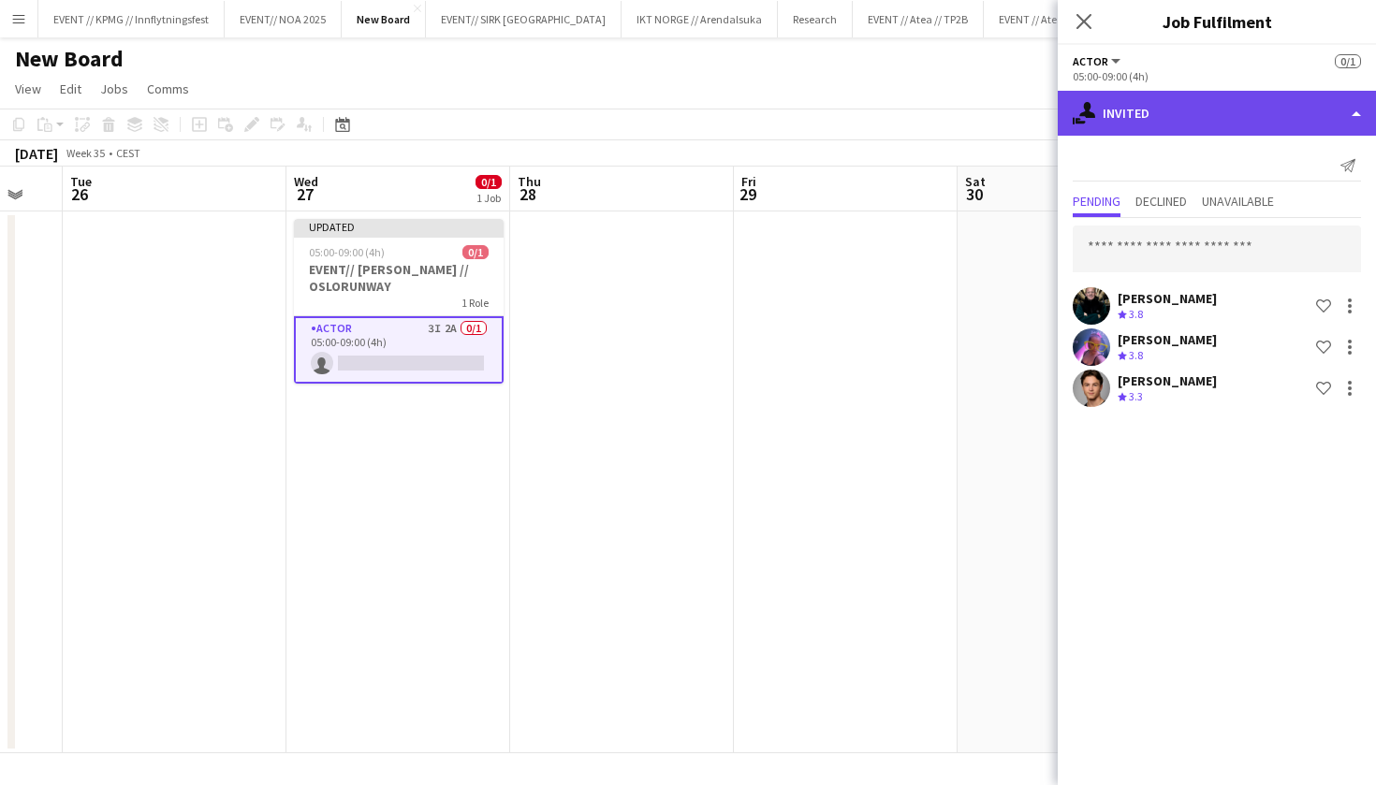
click at [1219, 125] on div "single-neutral-actions-share-1 Invited" at bounding box center [1216, 113] width 318 height 45
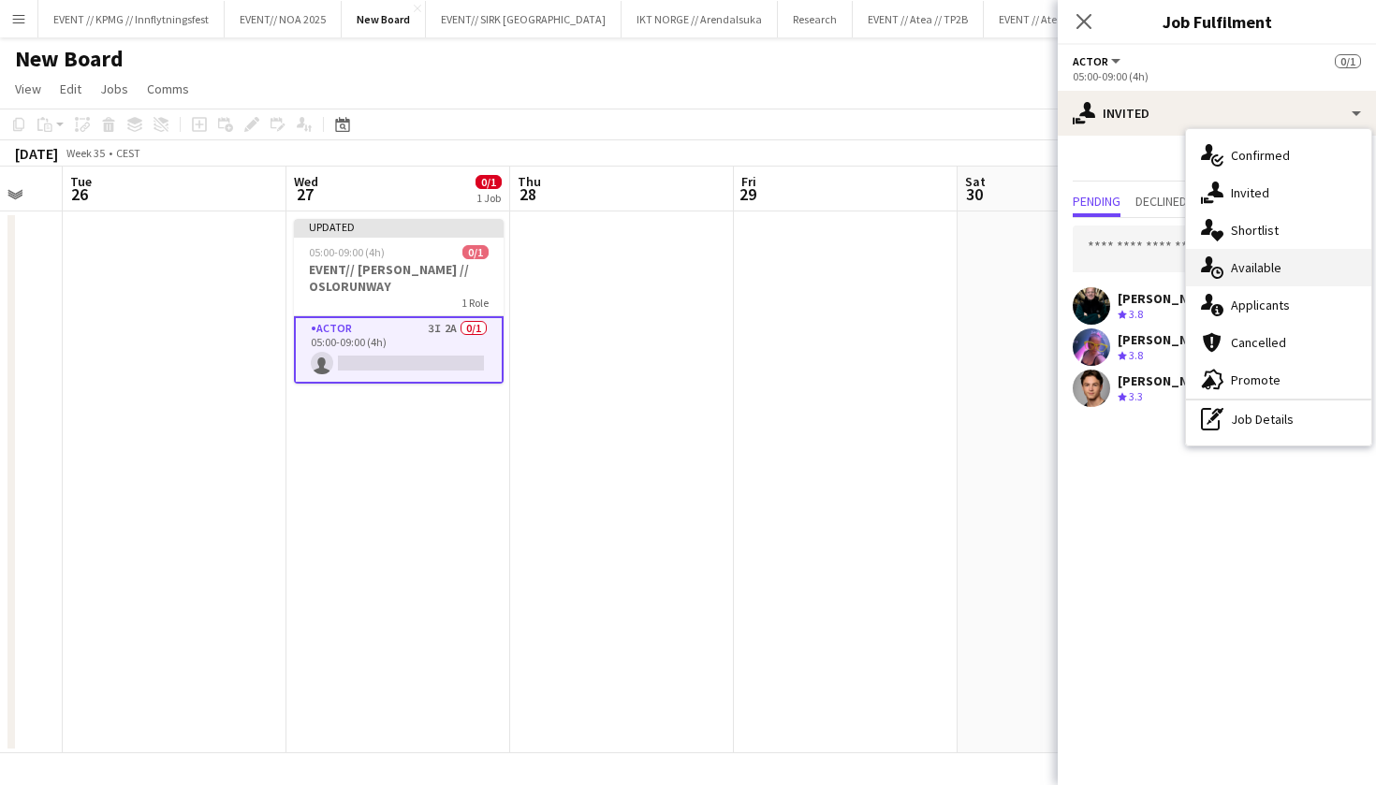
click at [1279, 277] on div "single-neutral-actions-upload Available" at bounding box center [1278, 267] width 185 height 37
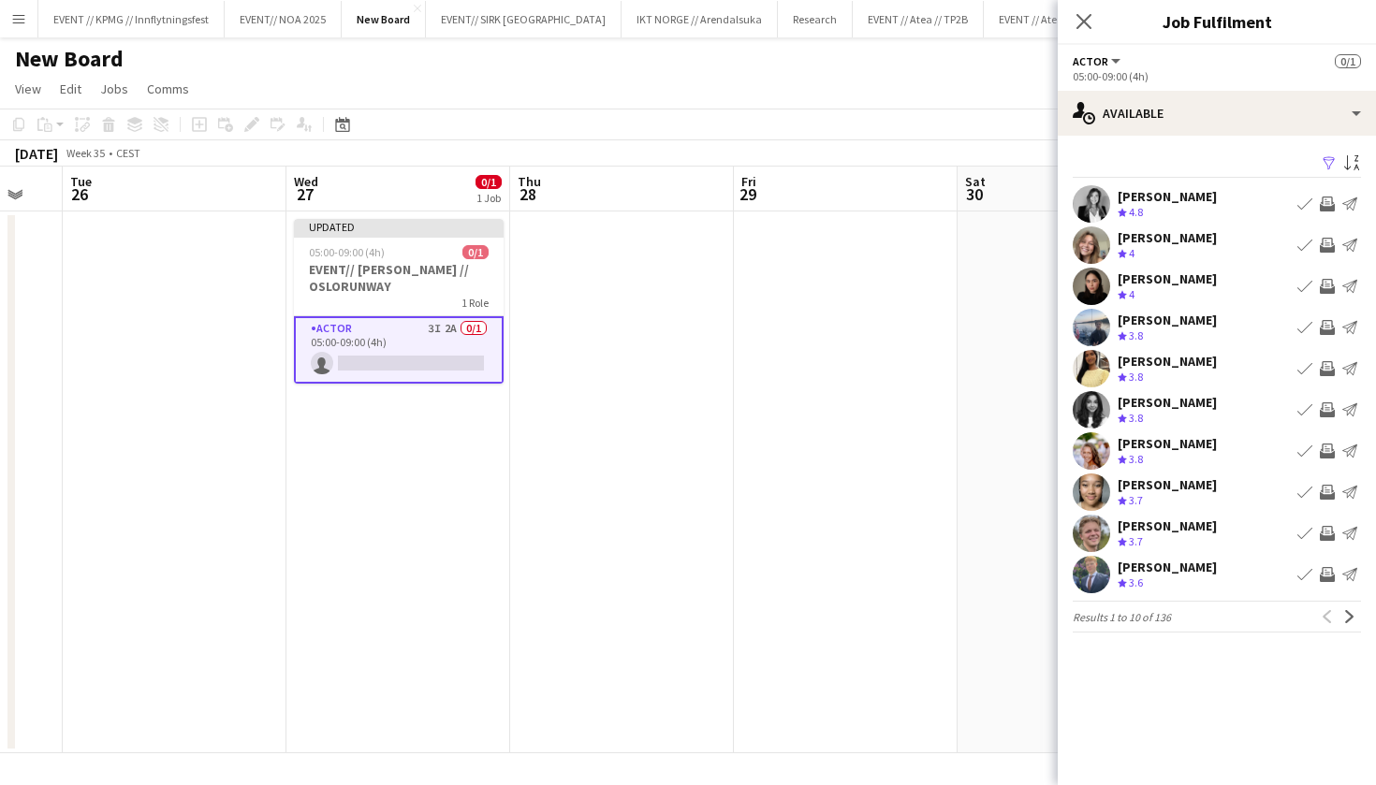
click at [1351, 630] on app-pager "Results 1 to 10 of 136 Previous Next" at bounding box center [1216, 617] width 288 height 32
click at [1350, 613] on app-icon "Next" at bounding box center [1349, 616] width 13 height 13
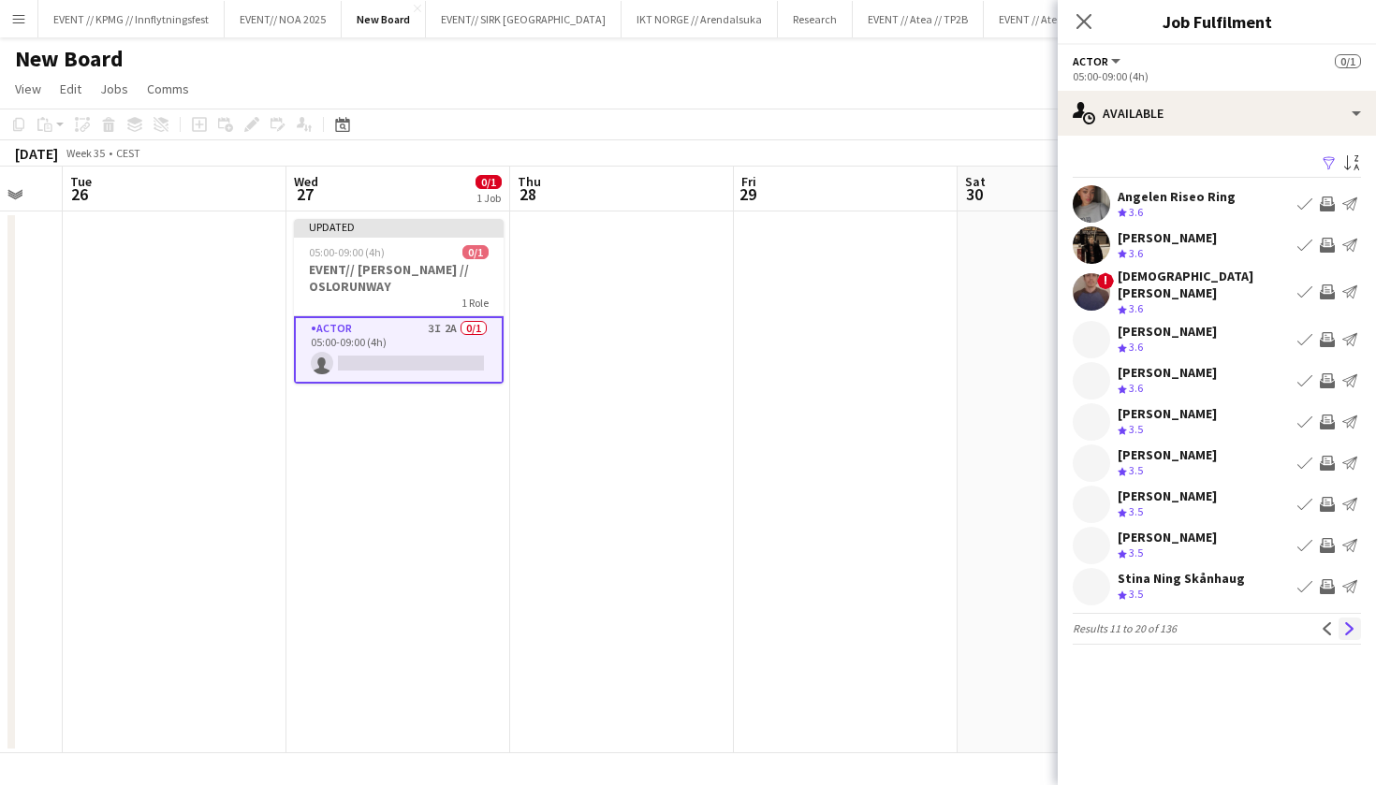
click at [1350, 622] on app-icon "Next" at bounding box center [1349, 628] width 13 height 13
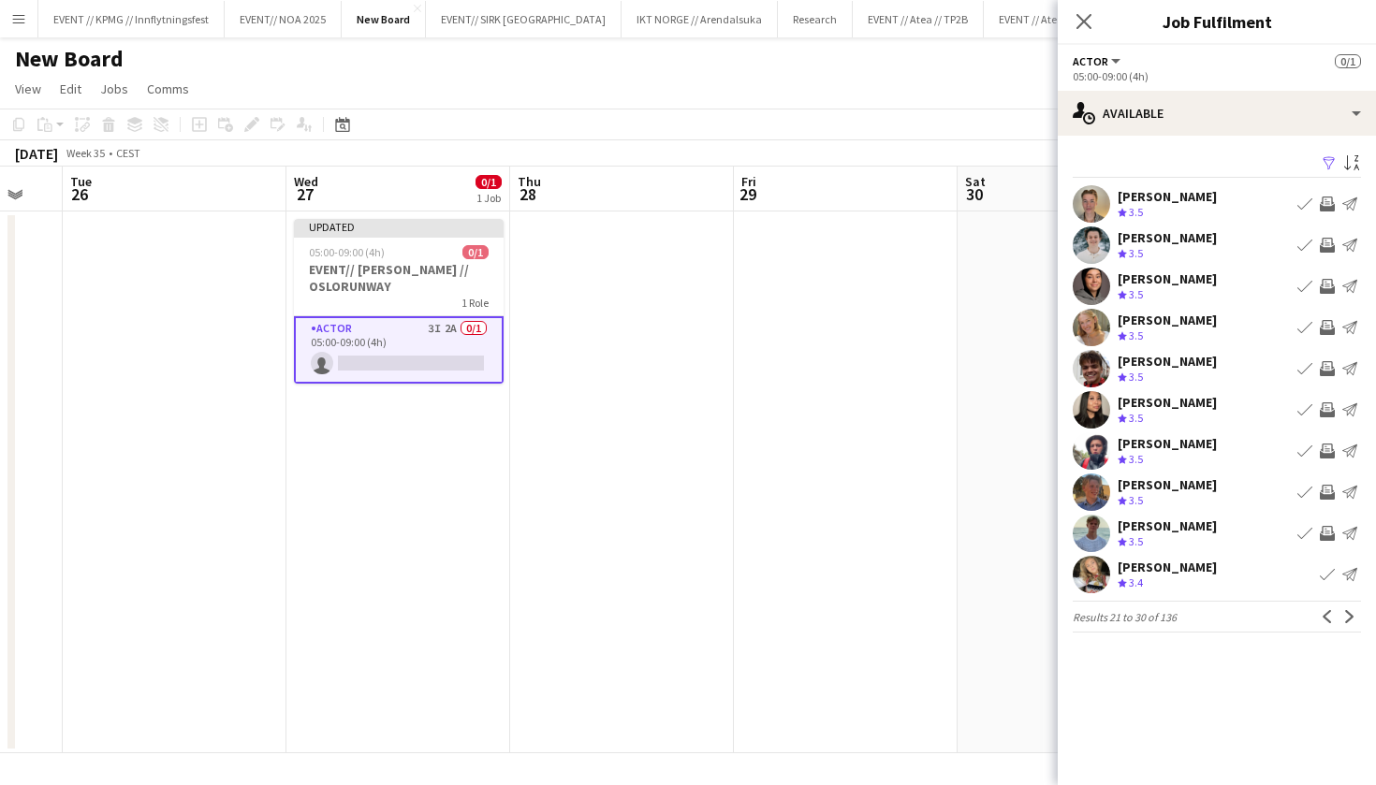
click at [1099, 459] on app-user-avatar at bounding box center [1090, 450] width 37 height 37
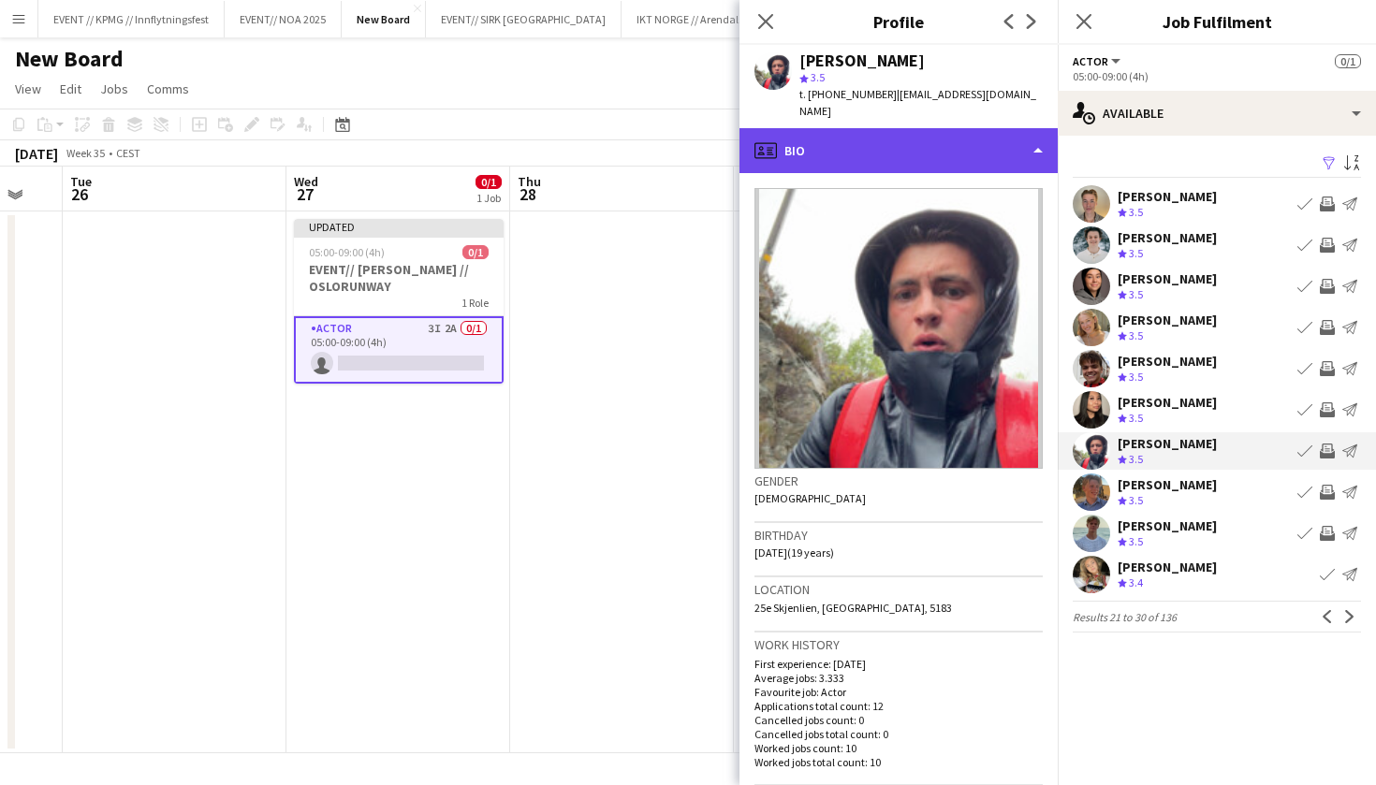
click at [927, 130] on div "profile Bio" at bounding box center [898, 150] width 318 height 45
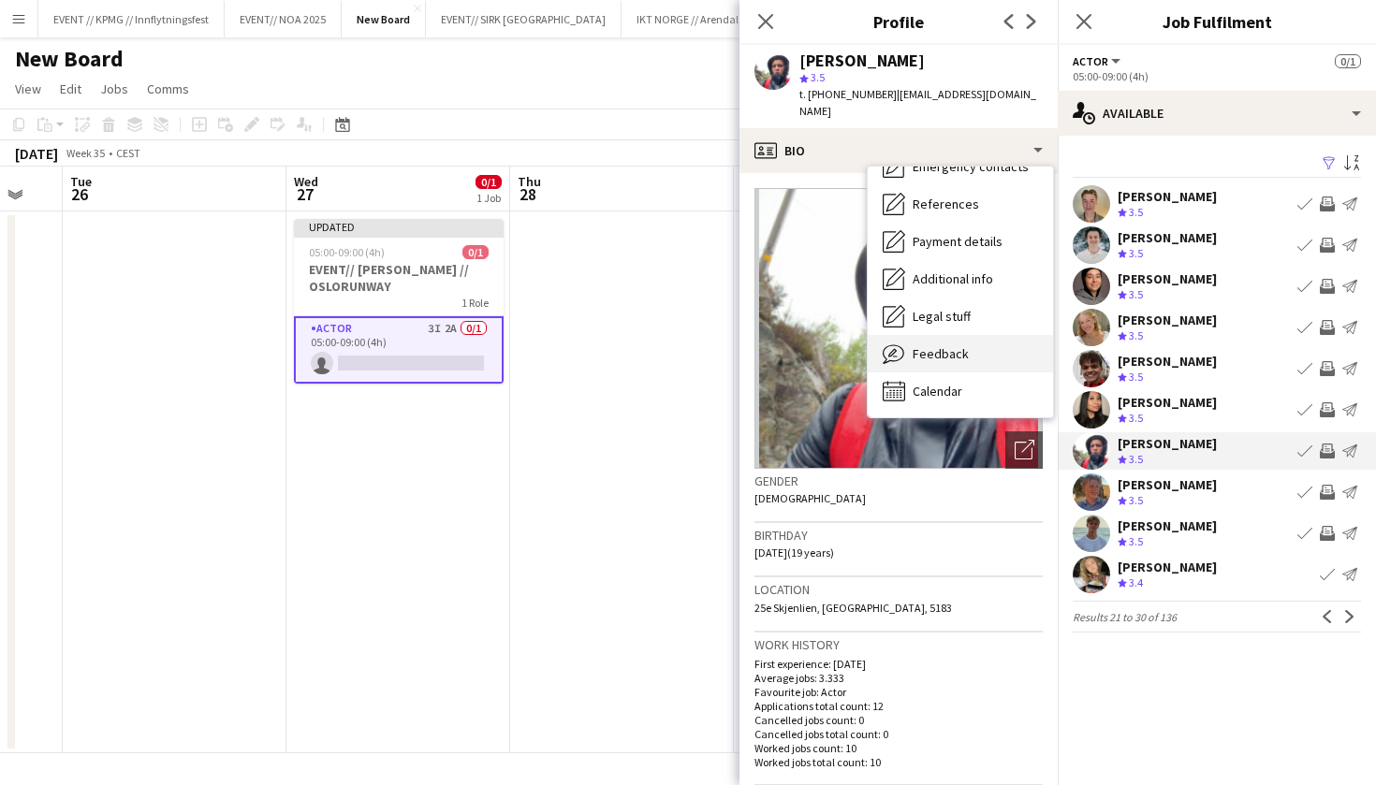
scroll to position [176, 0]
click at [959, 335] on div "Feedback Feedback" at bounding box center [959, 353] width 185 height 37
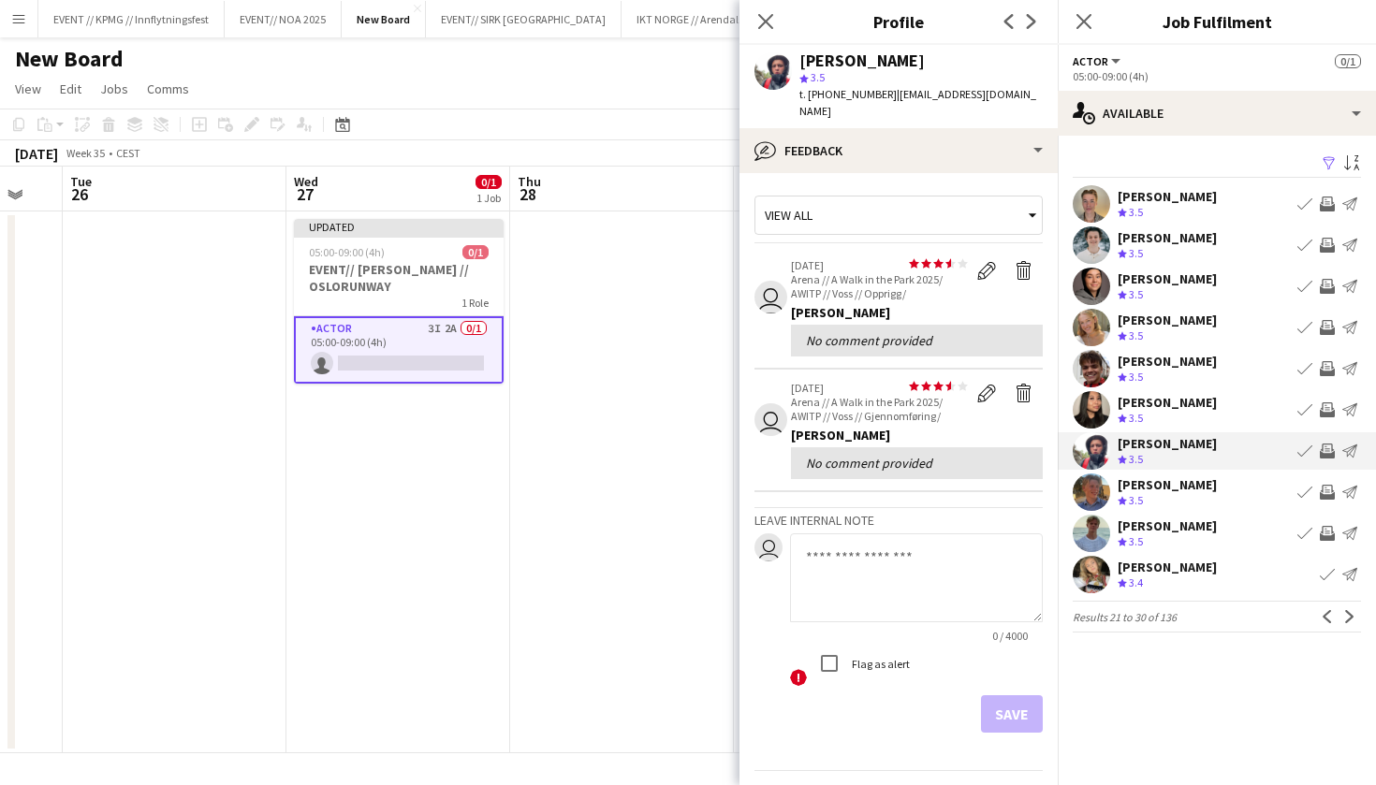
click at [780, 75] on app-user-avatar at bounding box center [772, 70] width 37 height 37
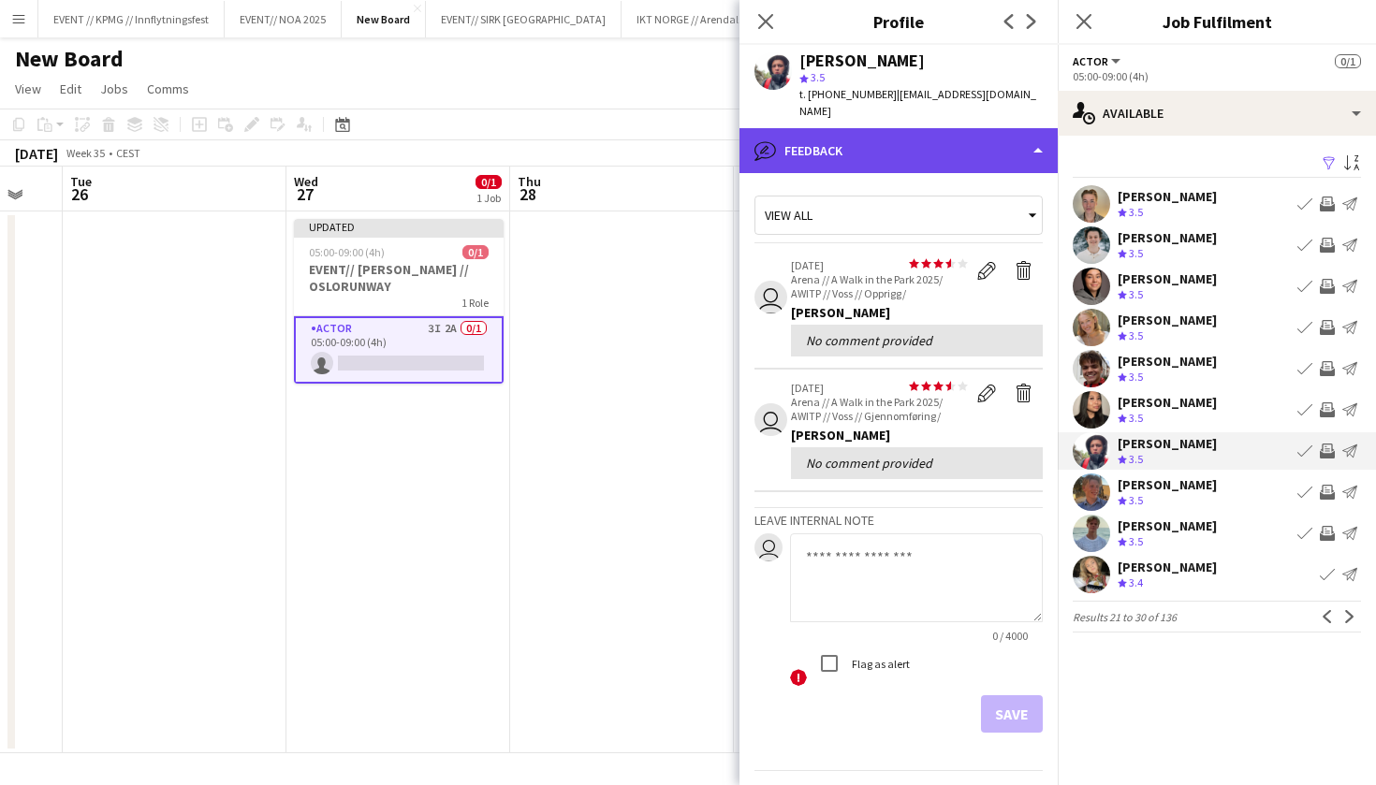
click at [834, 134] on div "bubble-pencil Feedback" at bounding box center [898, 150] width 318 height 45
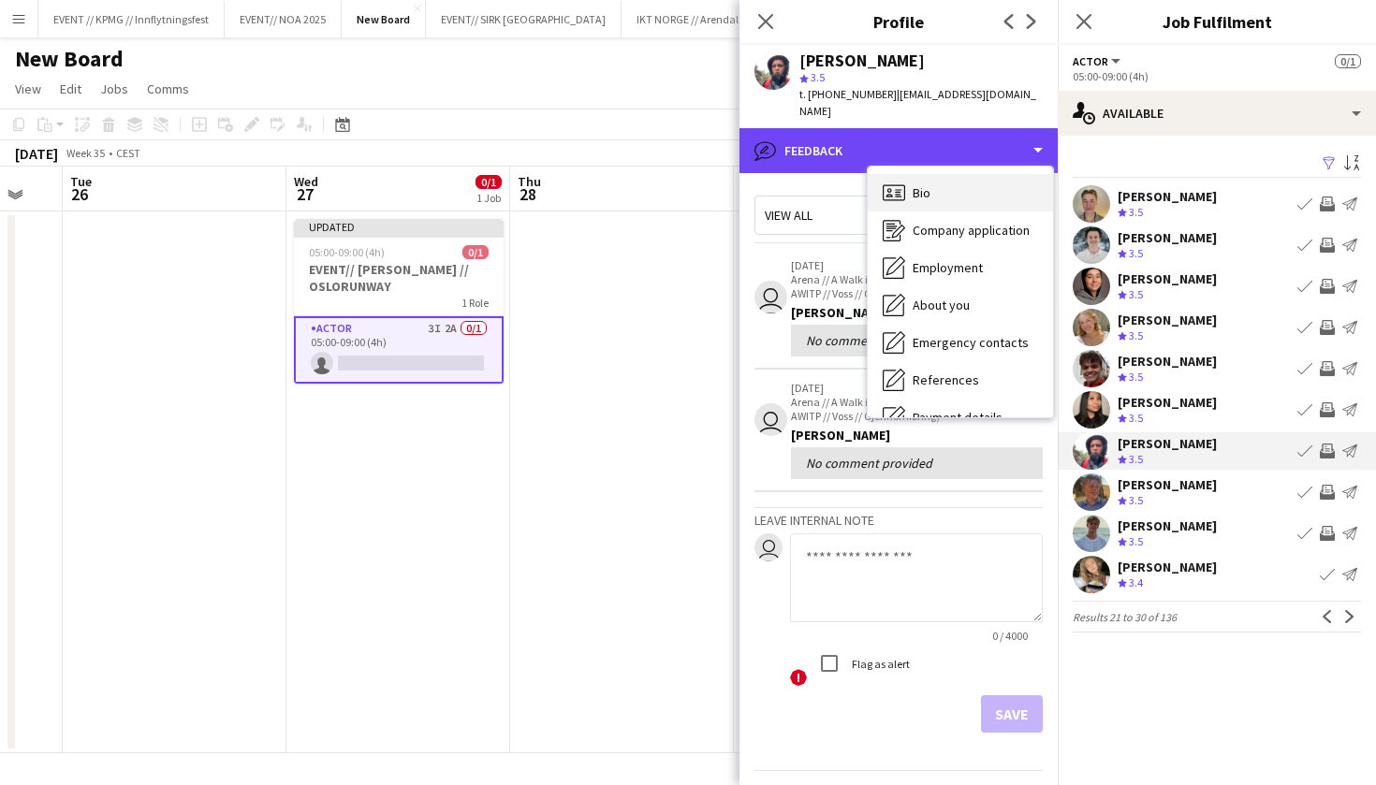
scroll to position [0, 0]
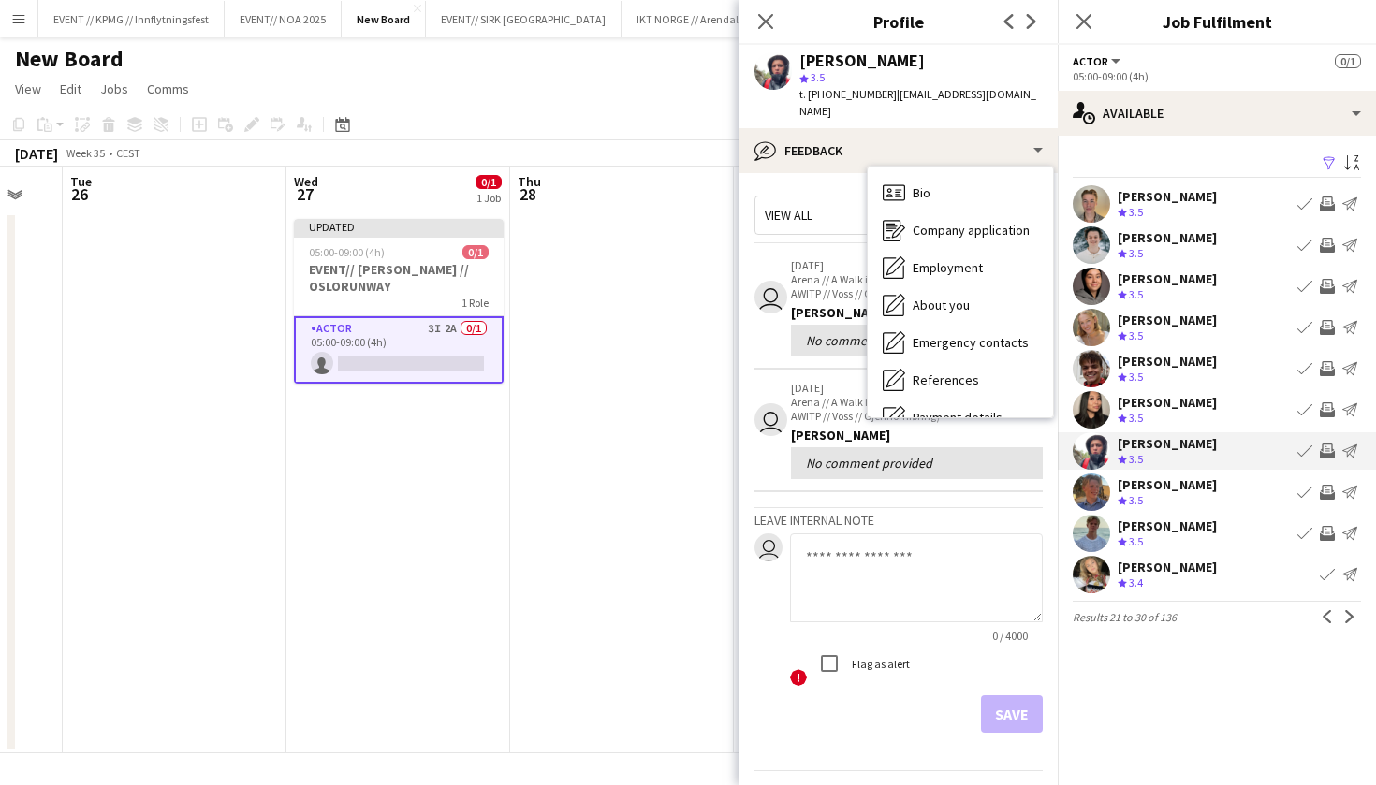
click at [787, 82] on app-user-avatar at bounding box center [772, 70] width 37 height 37
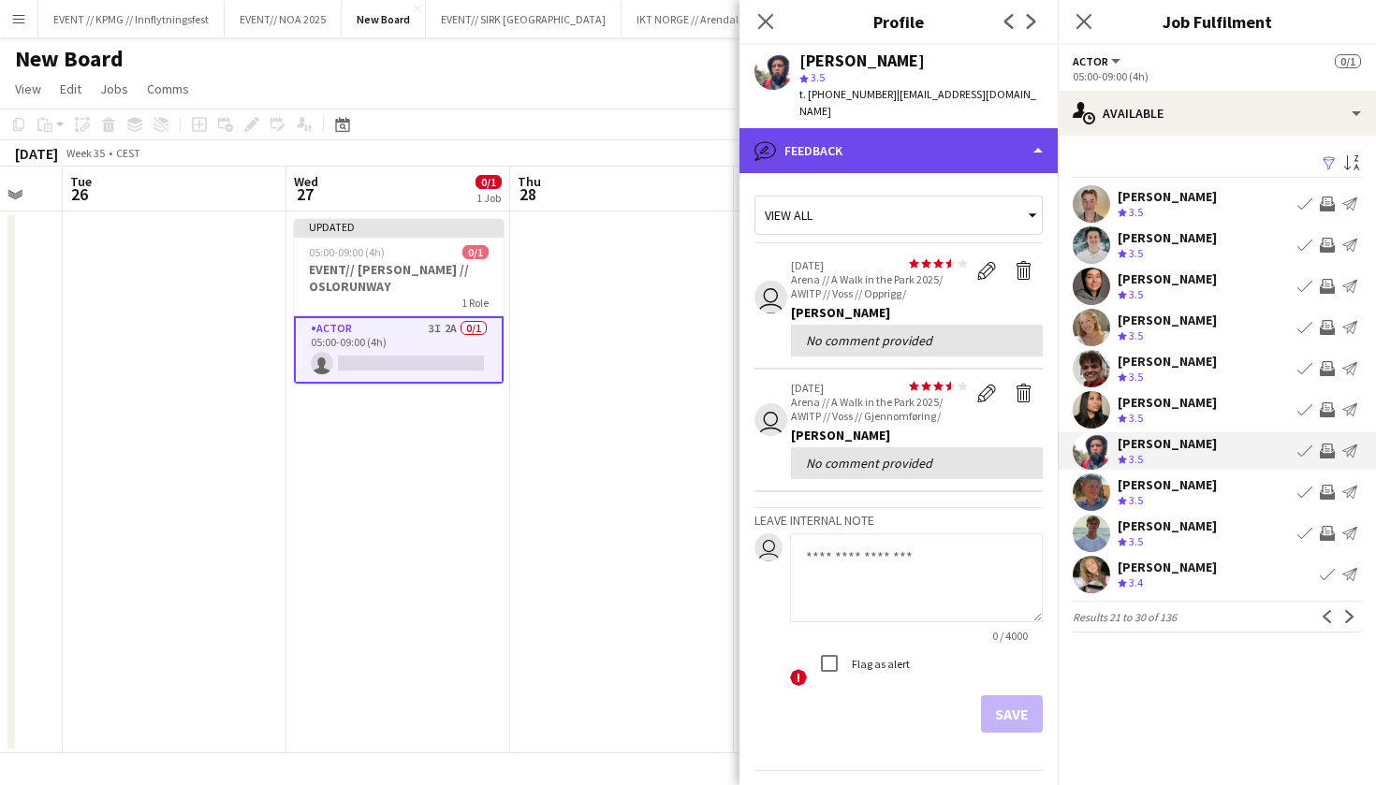
click at [839, 128] on div "bubble-pencil Feedback" at bounding box center [898, 150] width 318 height 45
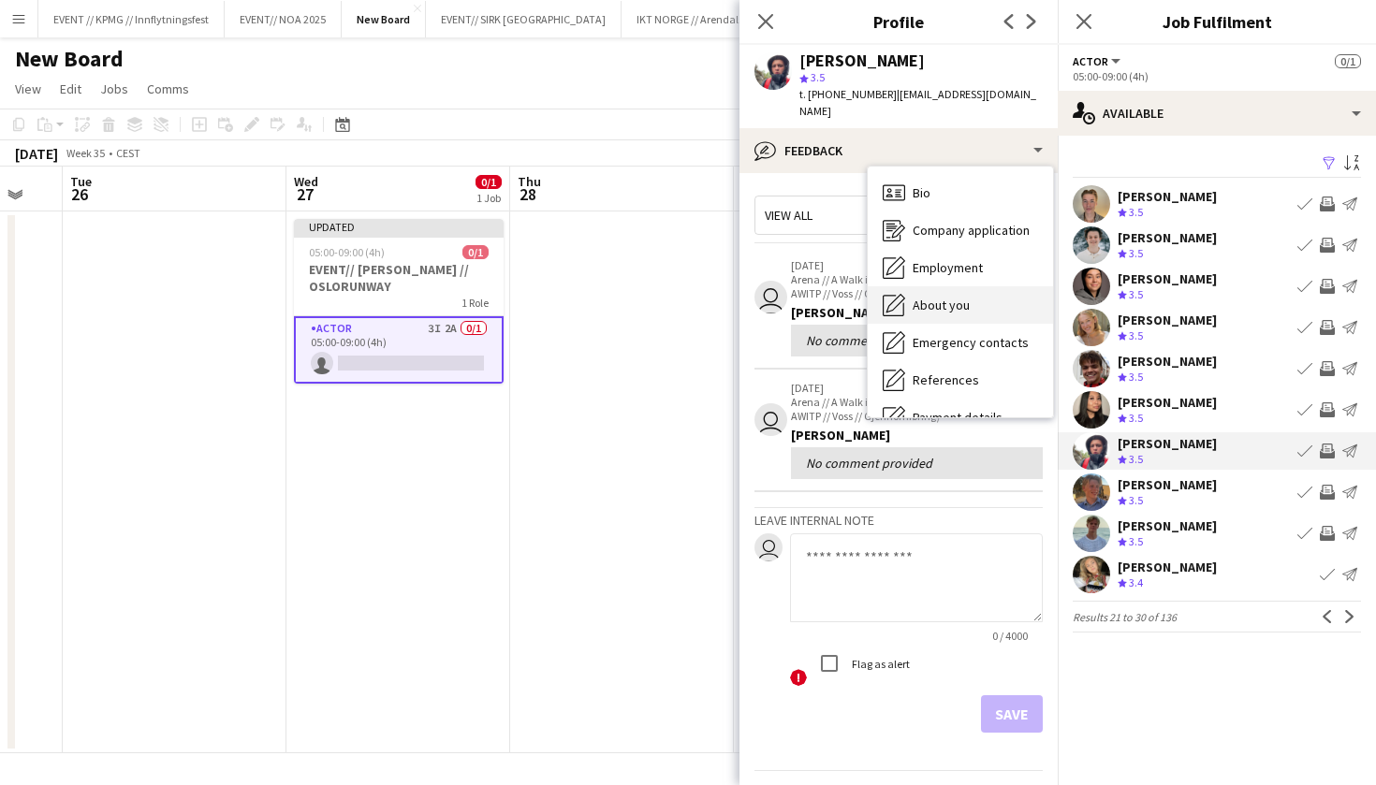
click at [955, 297] on span "About you" at bounding box center [940, 305] width 57 height 17
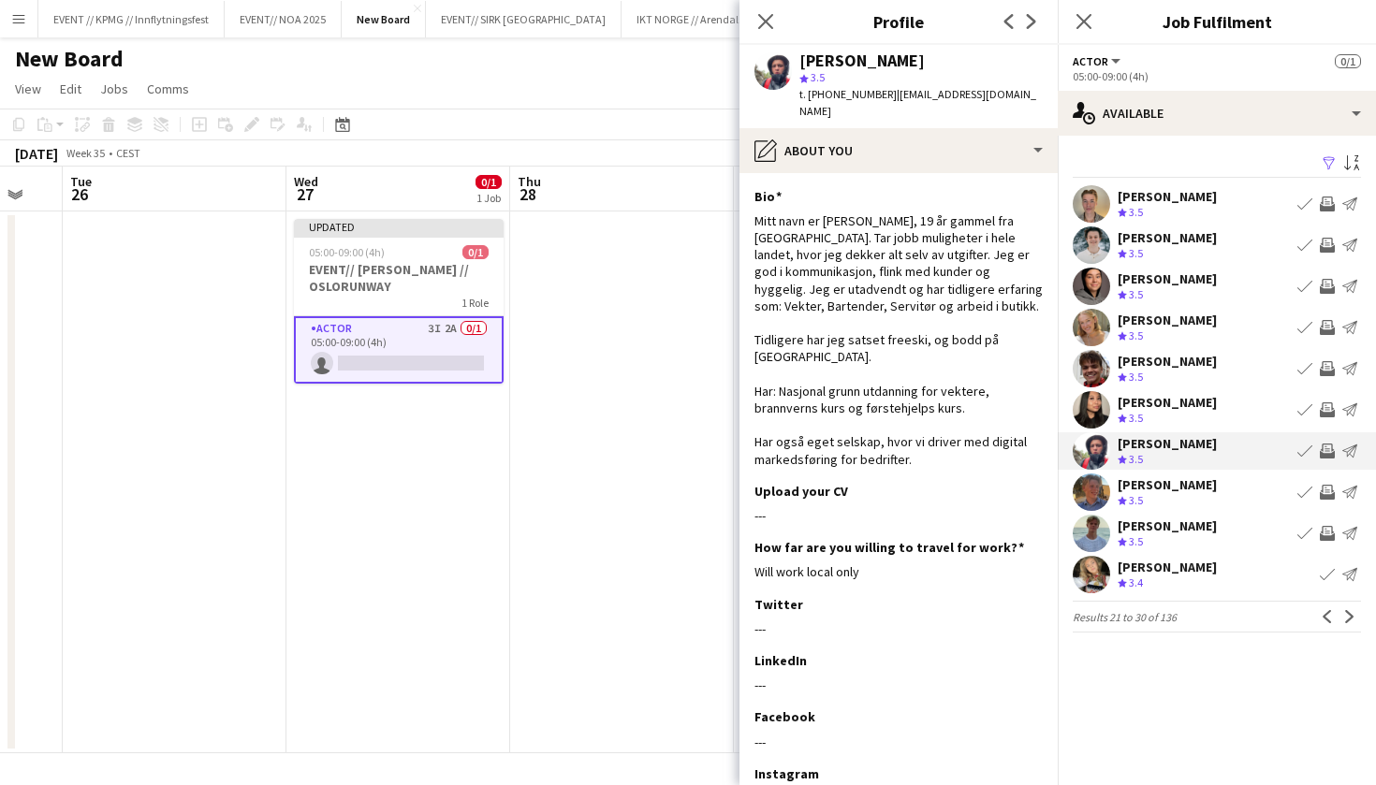
click at [981, 173] on app-section-data-types "Bio Edit this field Mitt navn er Noah, 19 år gammel fra Bergen. Tar jobb muligh…" at bounding box center [898, 479] width 318 height 612
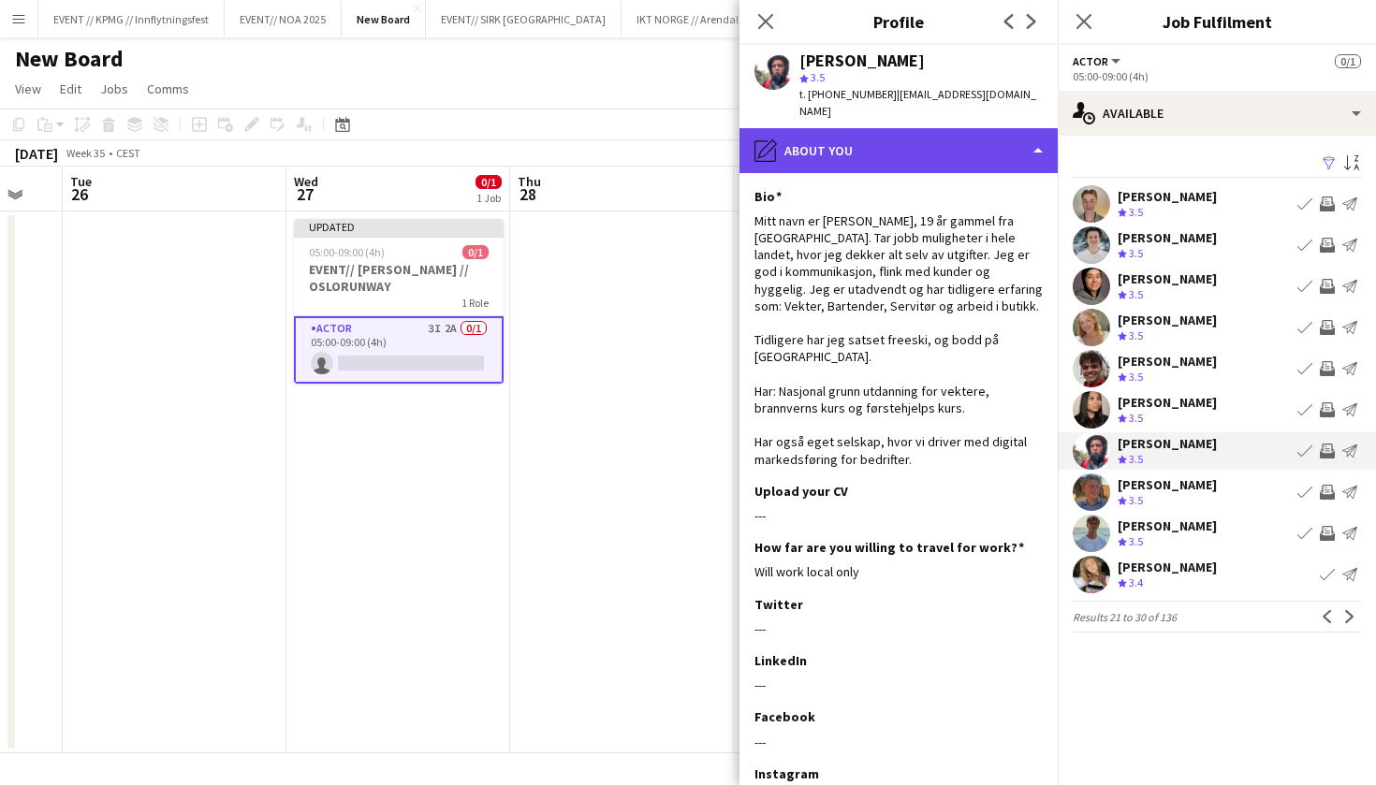
click at [982, 153] on div "pencil4 About you" at bounding box center [898, 150] width 318 height 45
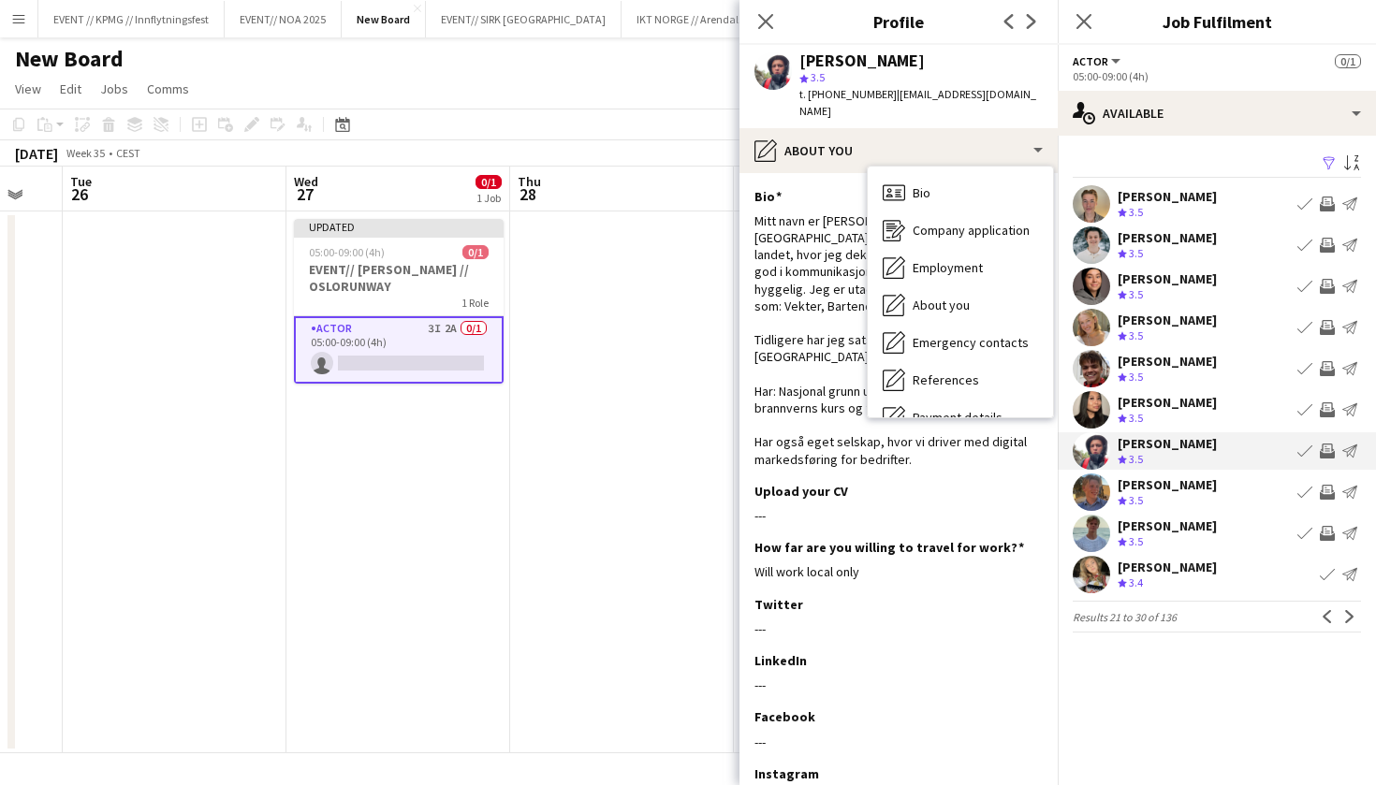
click at [804, 302] on div "Mitt navn er Noah, 19 år gammel fra Bergen. Tar jobb muligheter i hele landet, …" at bounding box center [898, 339] width 288 height 255
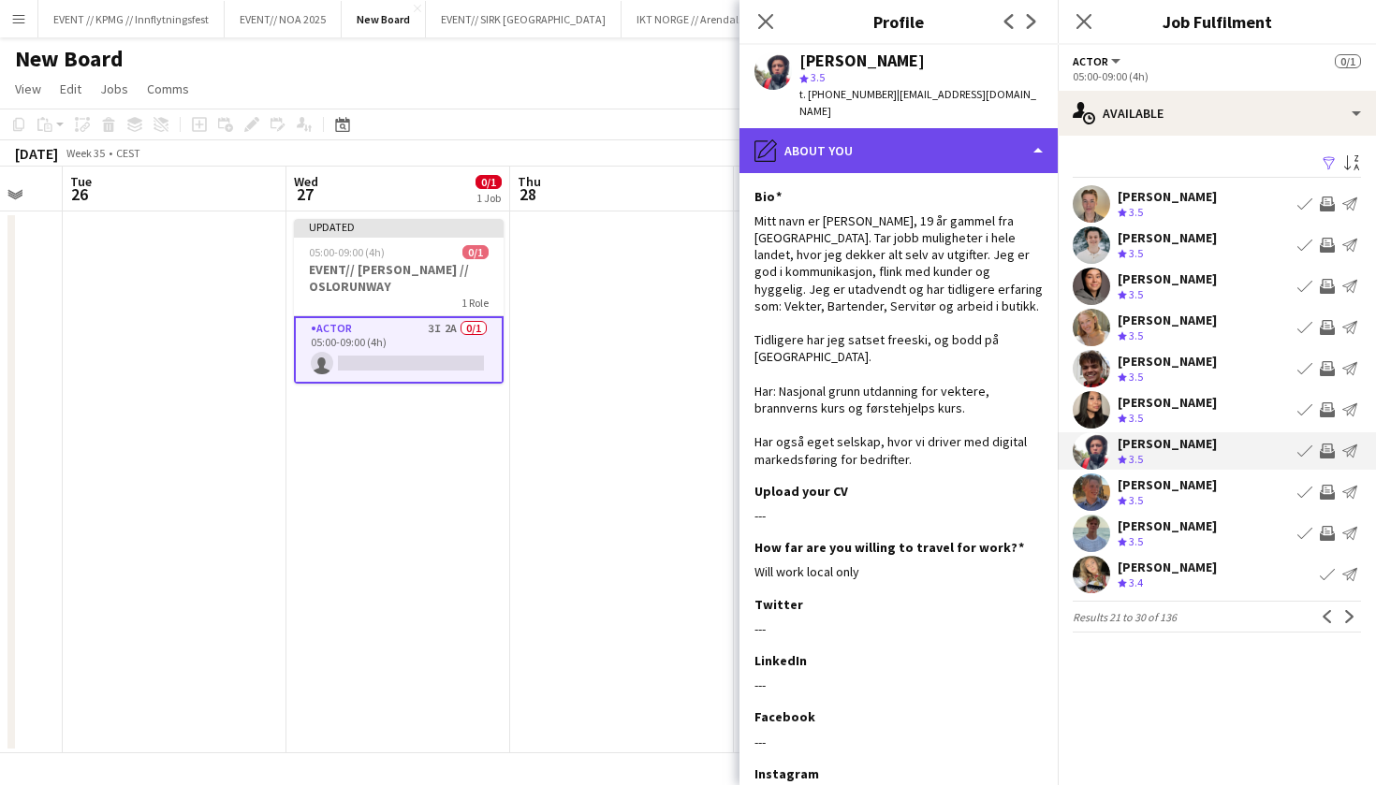
click at [987, 128] on div "pencil4 About you" at bounding box center [898, 150] width 318 height 45
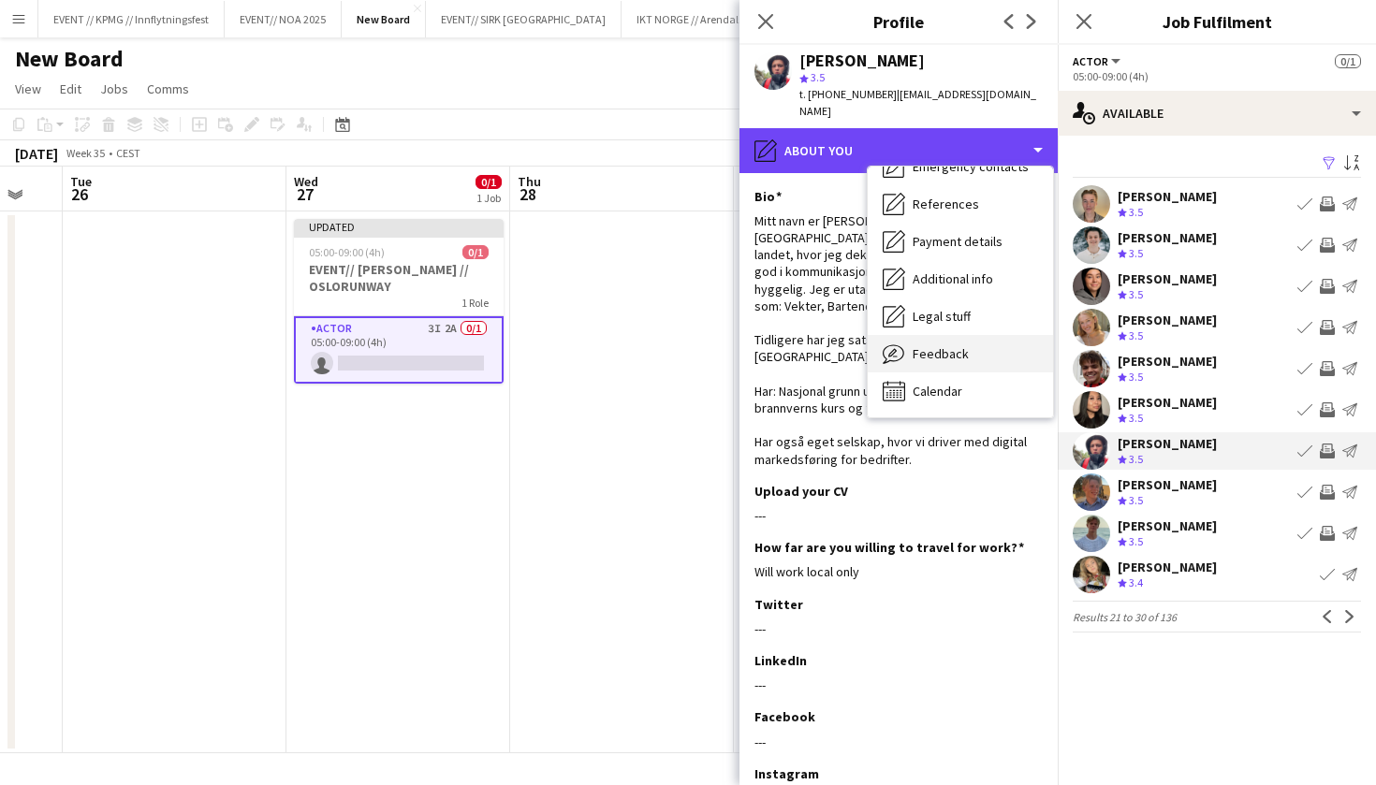
scroll to position [167, 0]
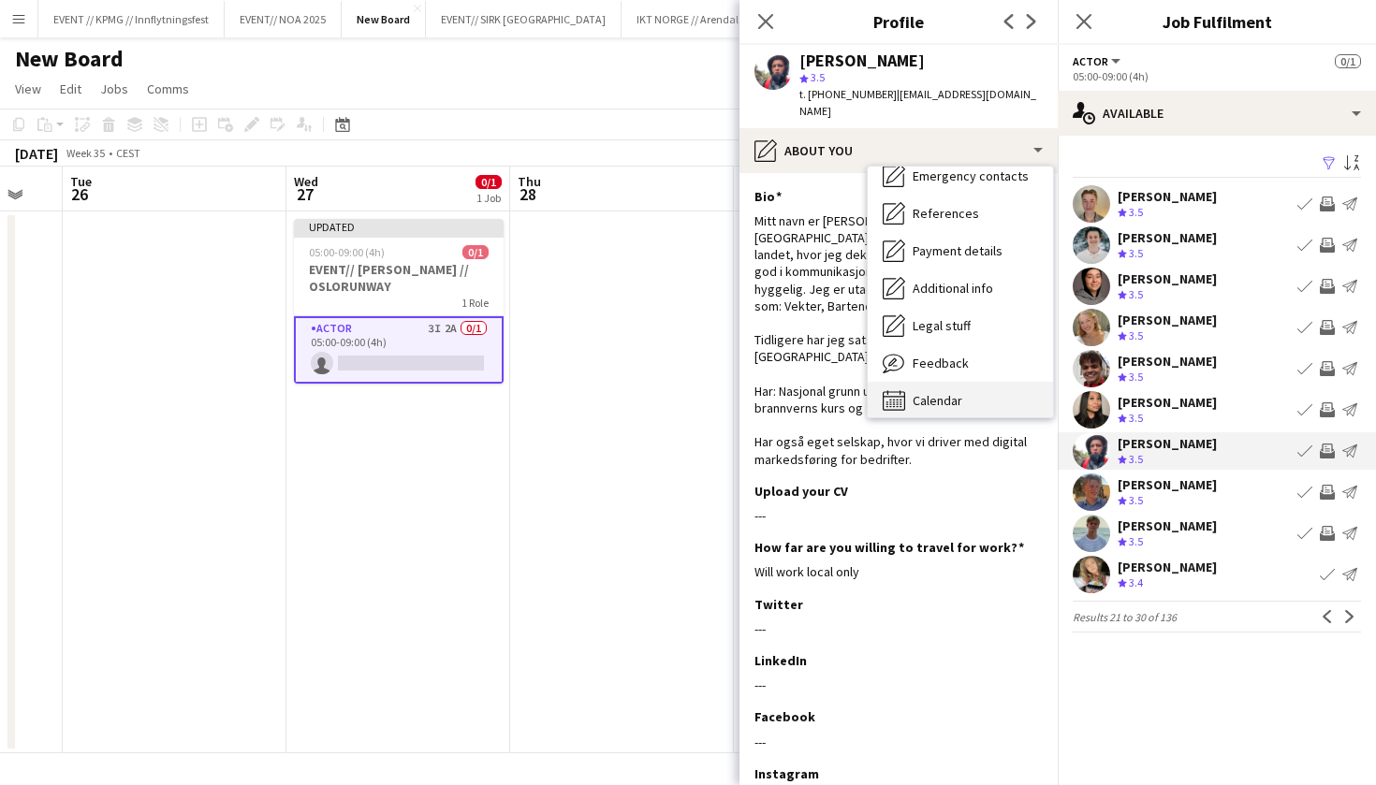
click at [940, 392] on span "Calendar" at bounding box center [937, 400] width 50 height 17
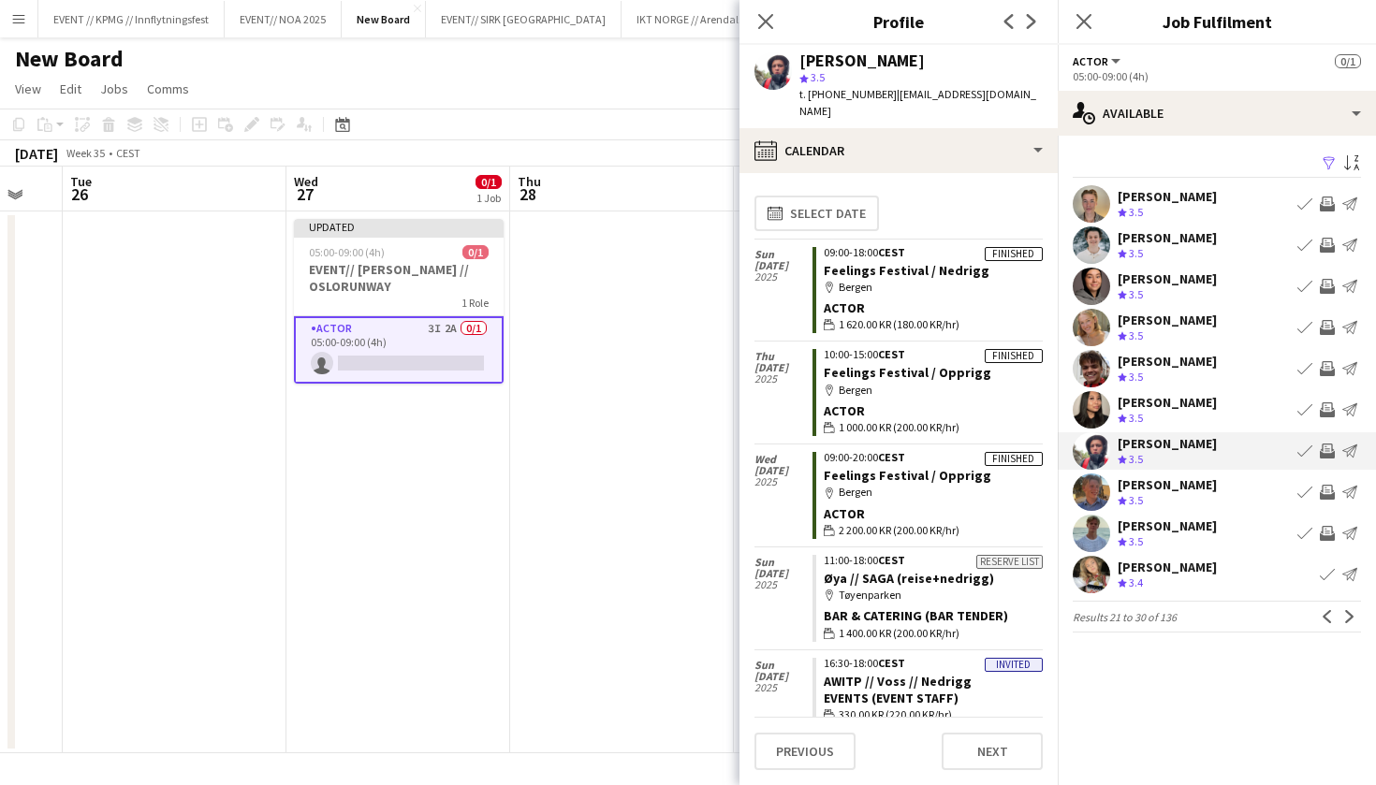
click at [966, 98] on span "| noahcvaa@gmail.com" at bounding box center [917, 102] width 237 height 31
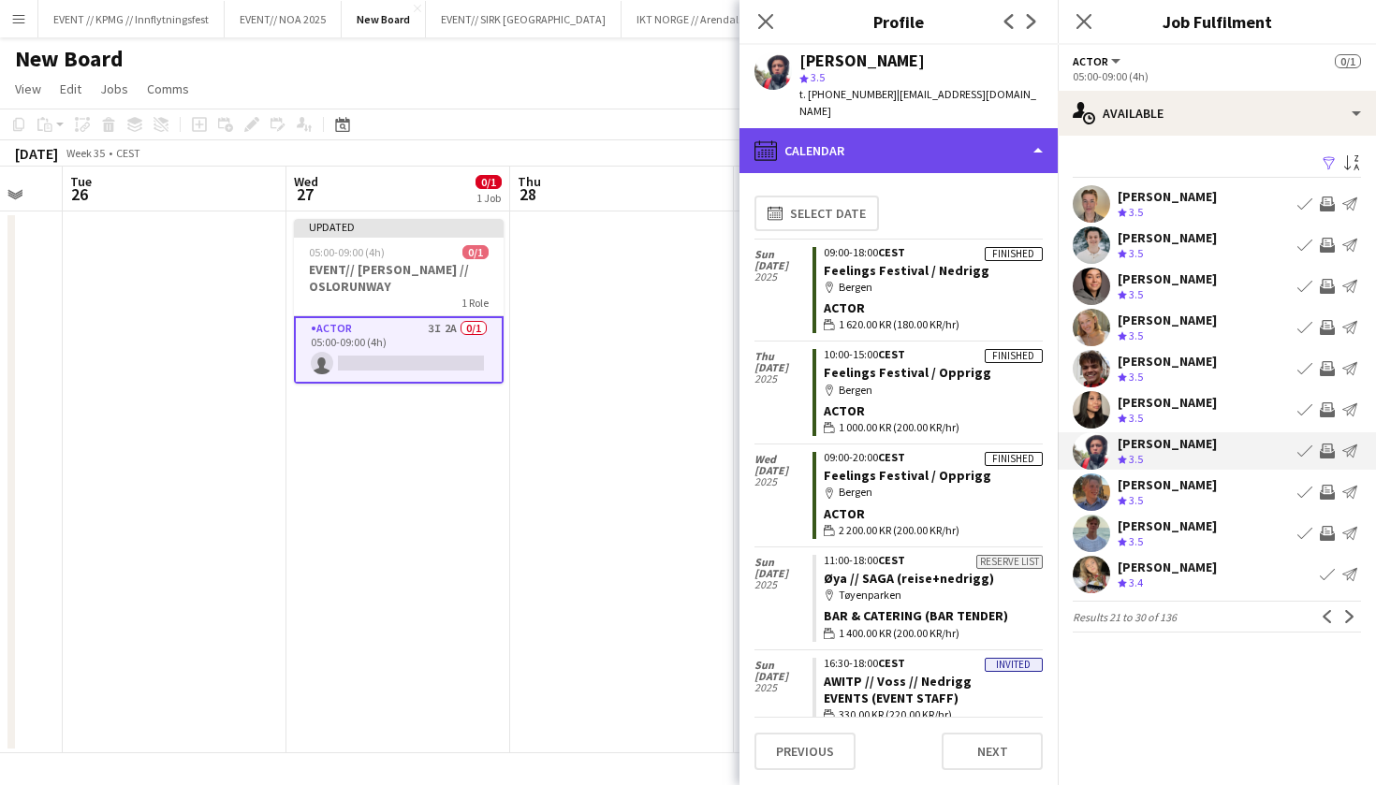
click at [968, 128] on div "calendar-full Calendar" at bounding box center [898, 150] width 318 height 45
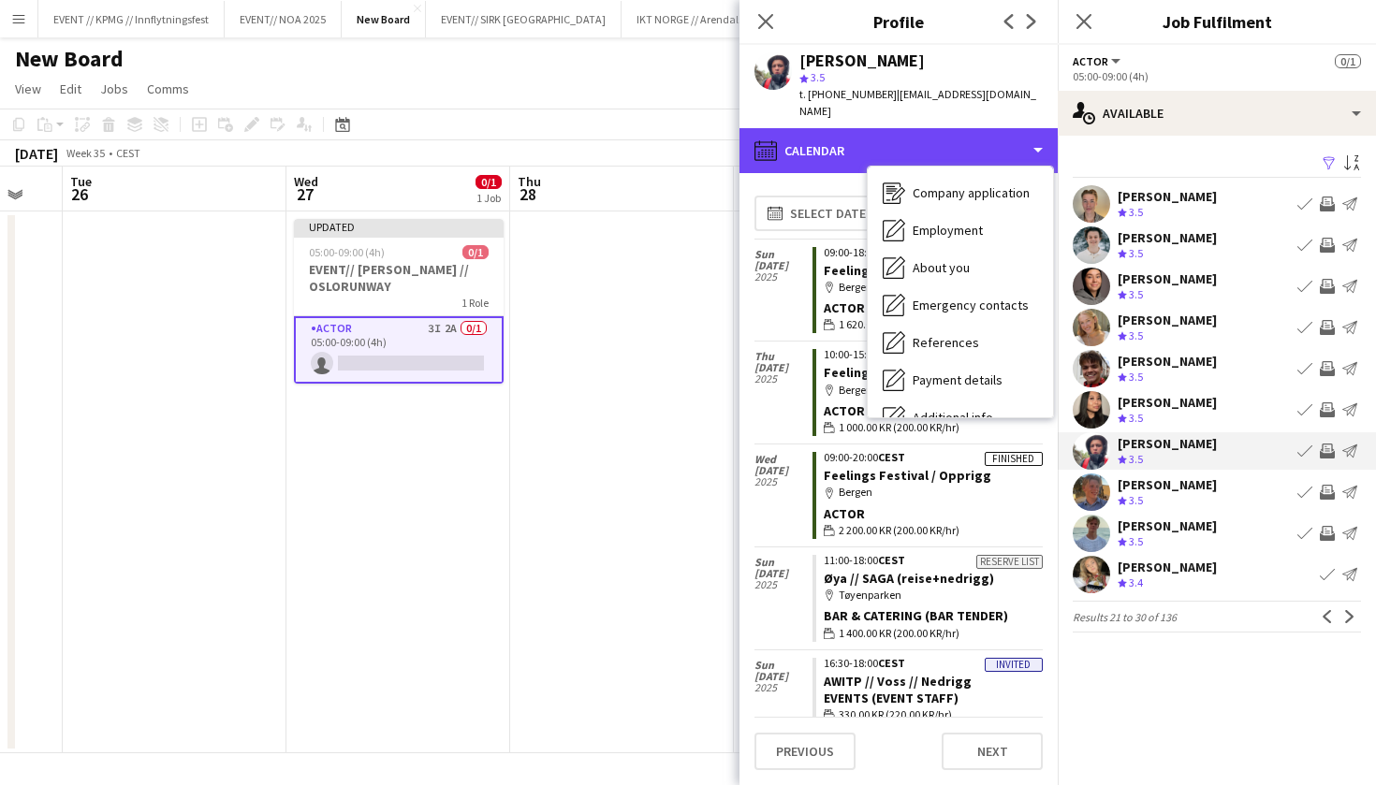
scroll to position [21, 0]
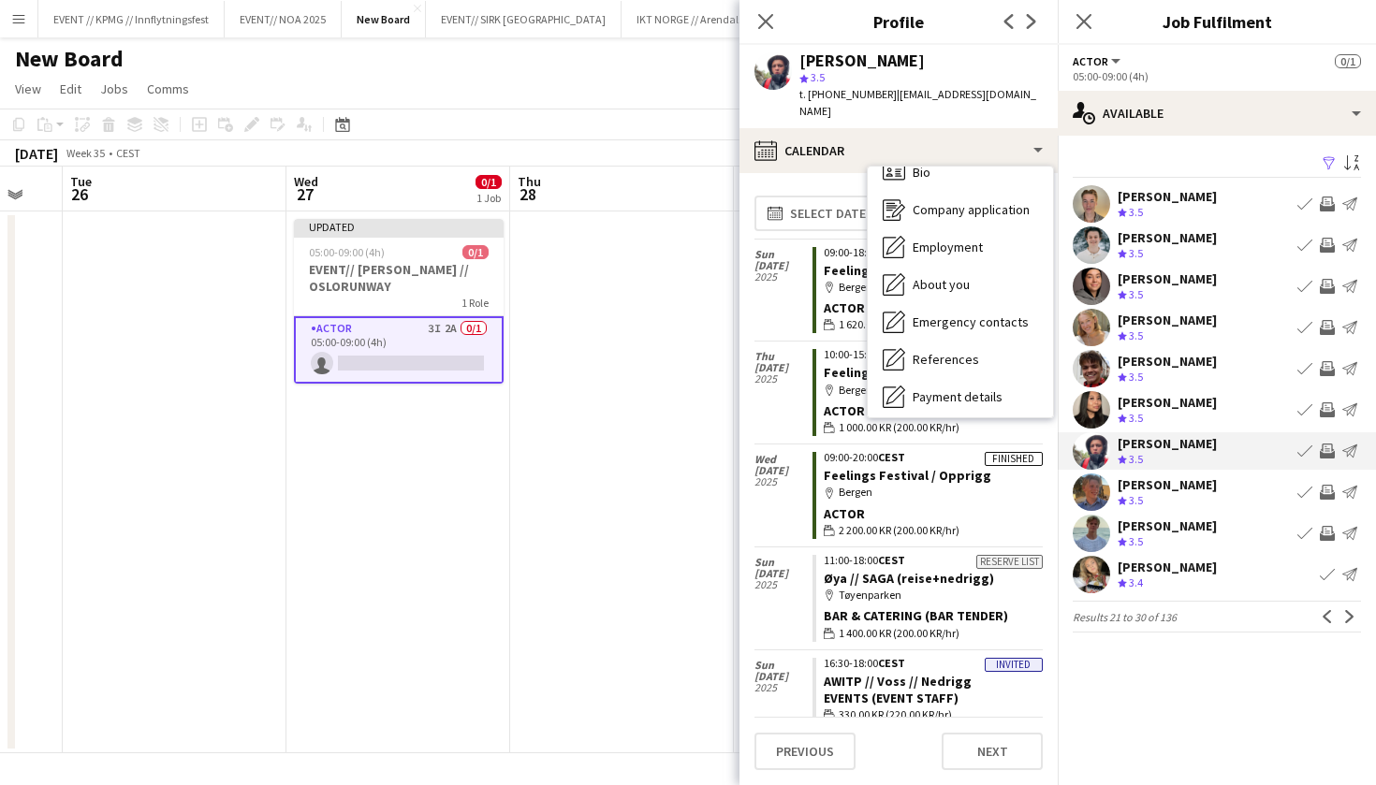
click at [1188, 416] on div "Linda Ngo Crew rating 3.5 Book crew Invite crew Send notification" at bounding box center [1216, 409] width 318 height 37
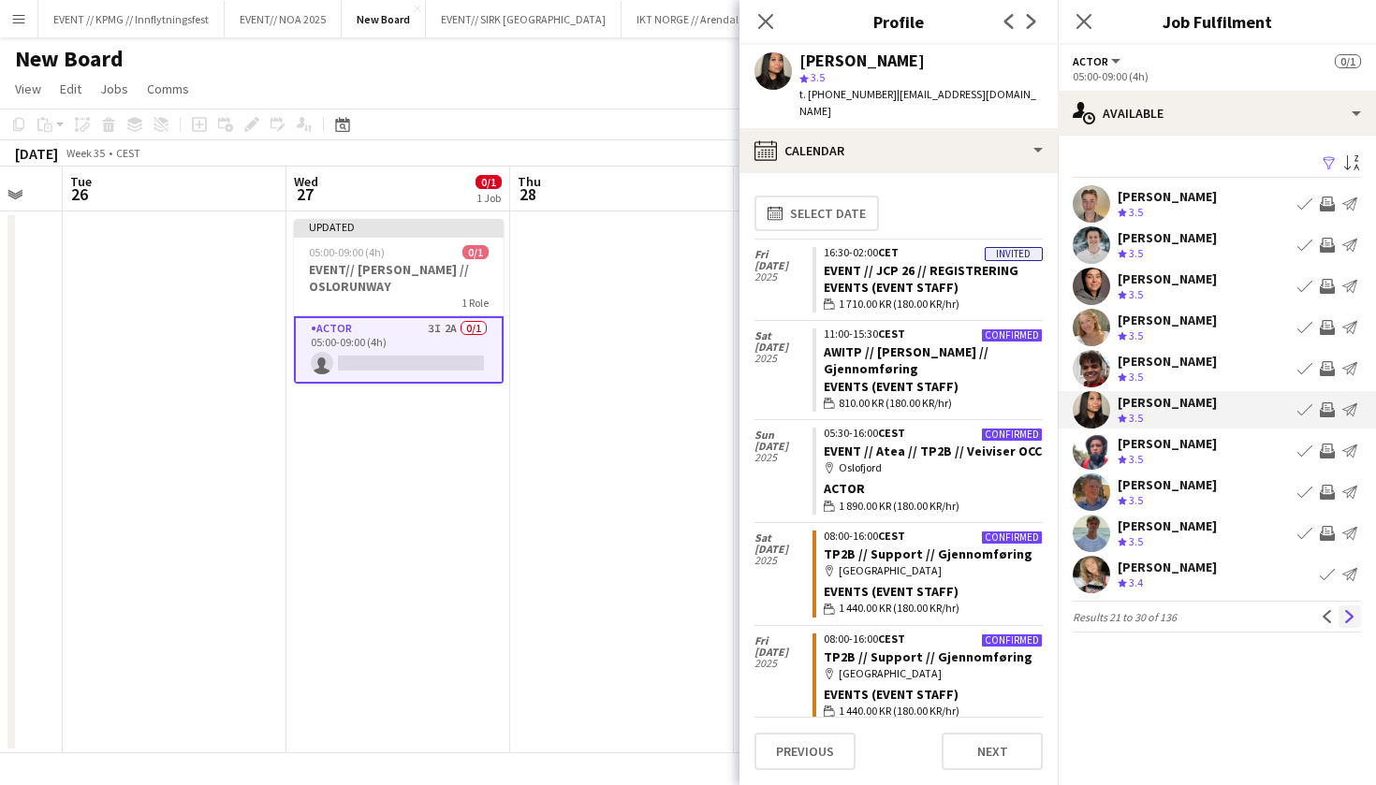
click at [1347, 618] on app-icon "Next" at bounding box center [1349, 616] width 13 height 13
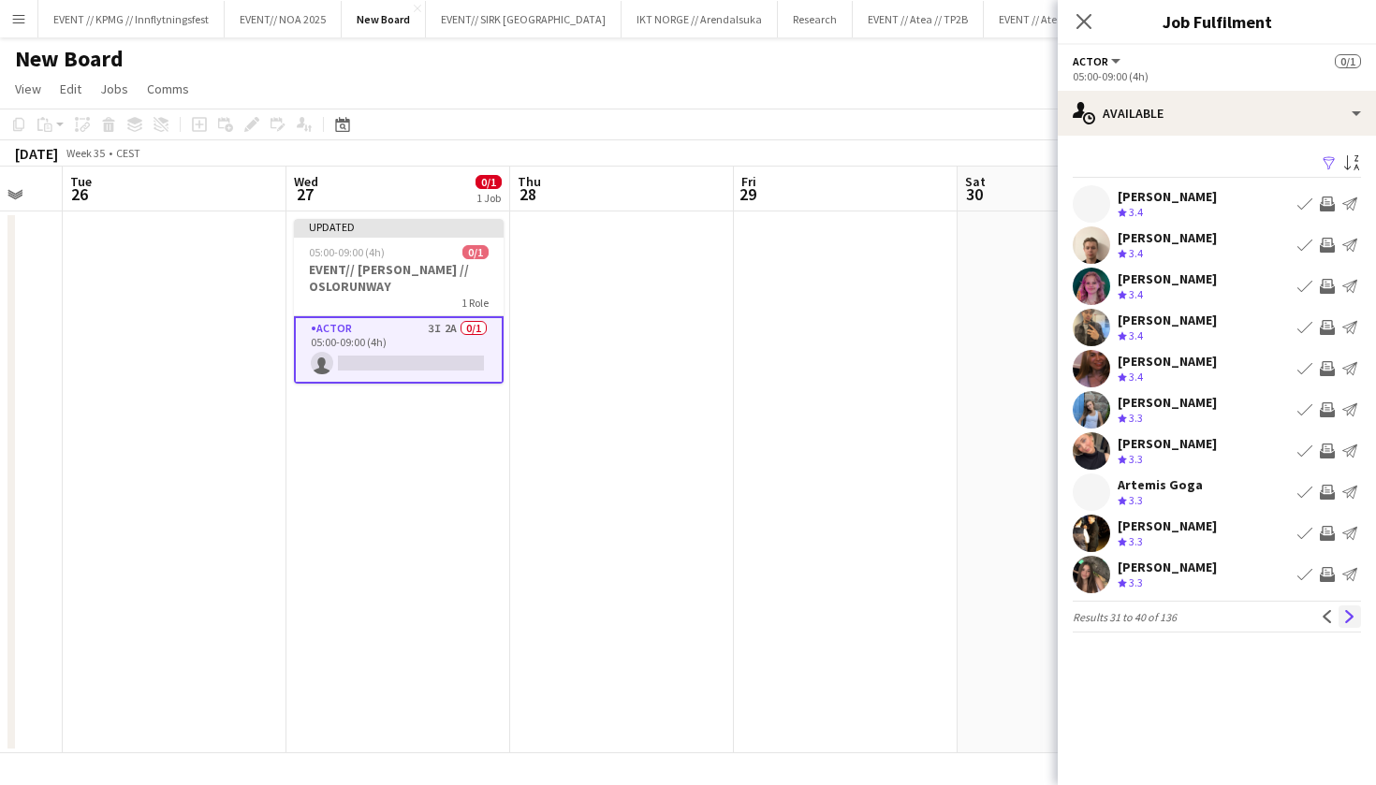
click at [1349, 618] on button "Next" at bounding box center [1349, 616] width 22 height 22
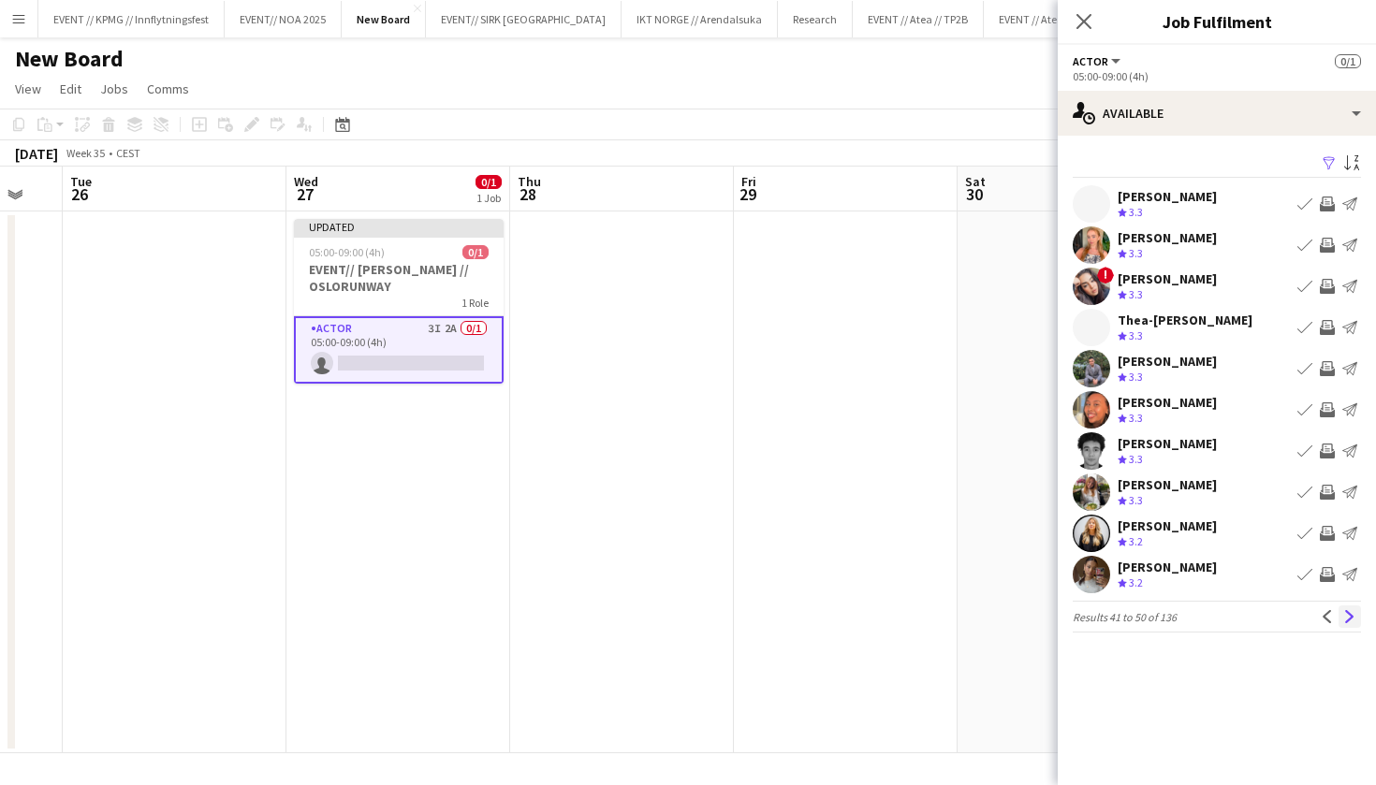
click at [1349, 619] on app-icon "Next" at bounding box center [1349, 616] width 13 height 13
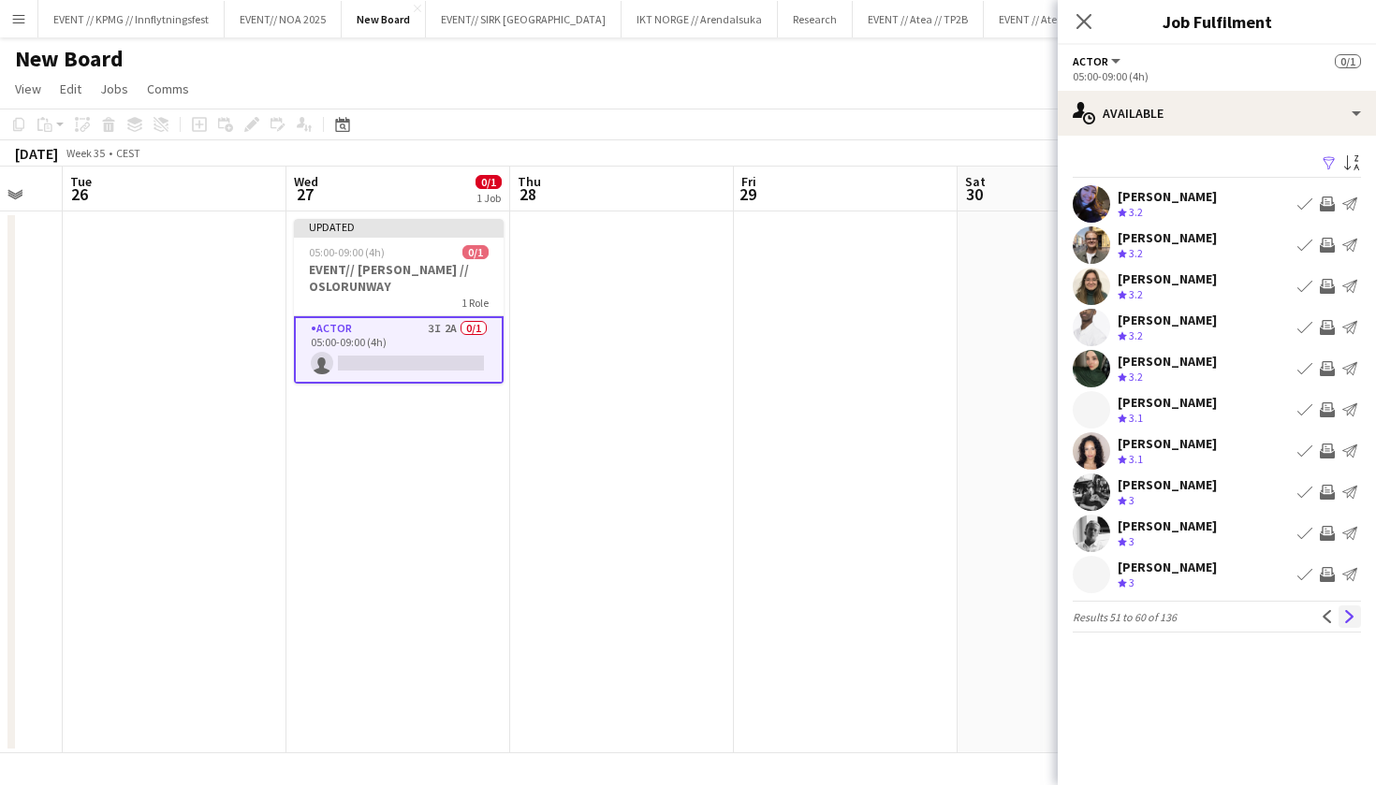
click at [1349, 619] on app-icon "Next" at bounding box center [1349, 616] width 13 height 13
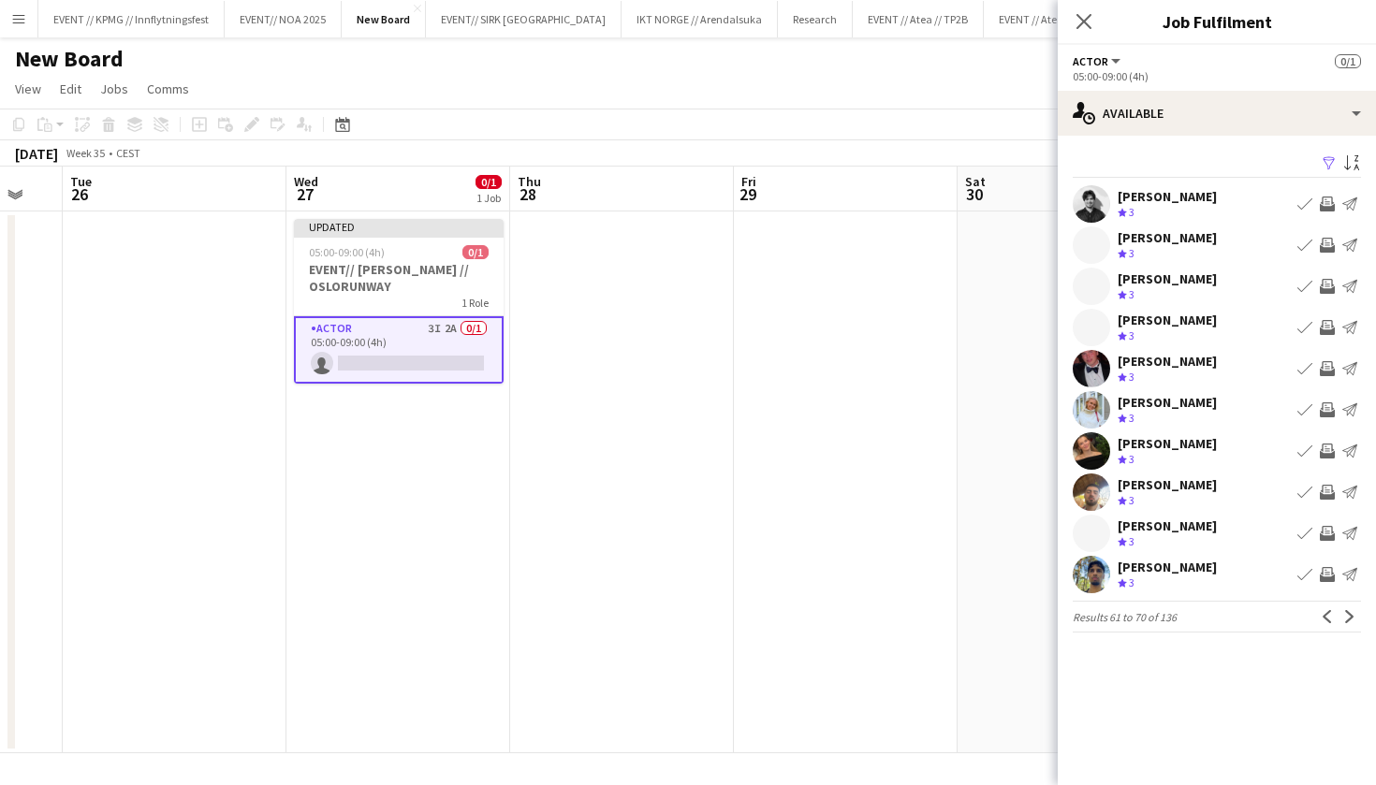
click at [872, 305] on app-date-cell at bounding box center [846, 482] width 224 height 542
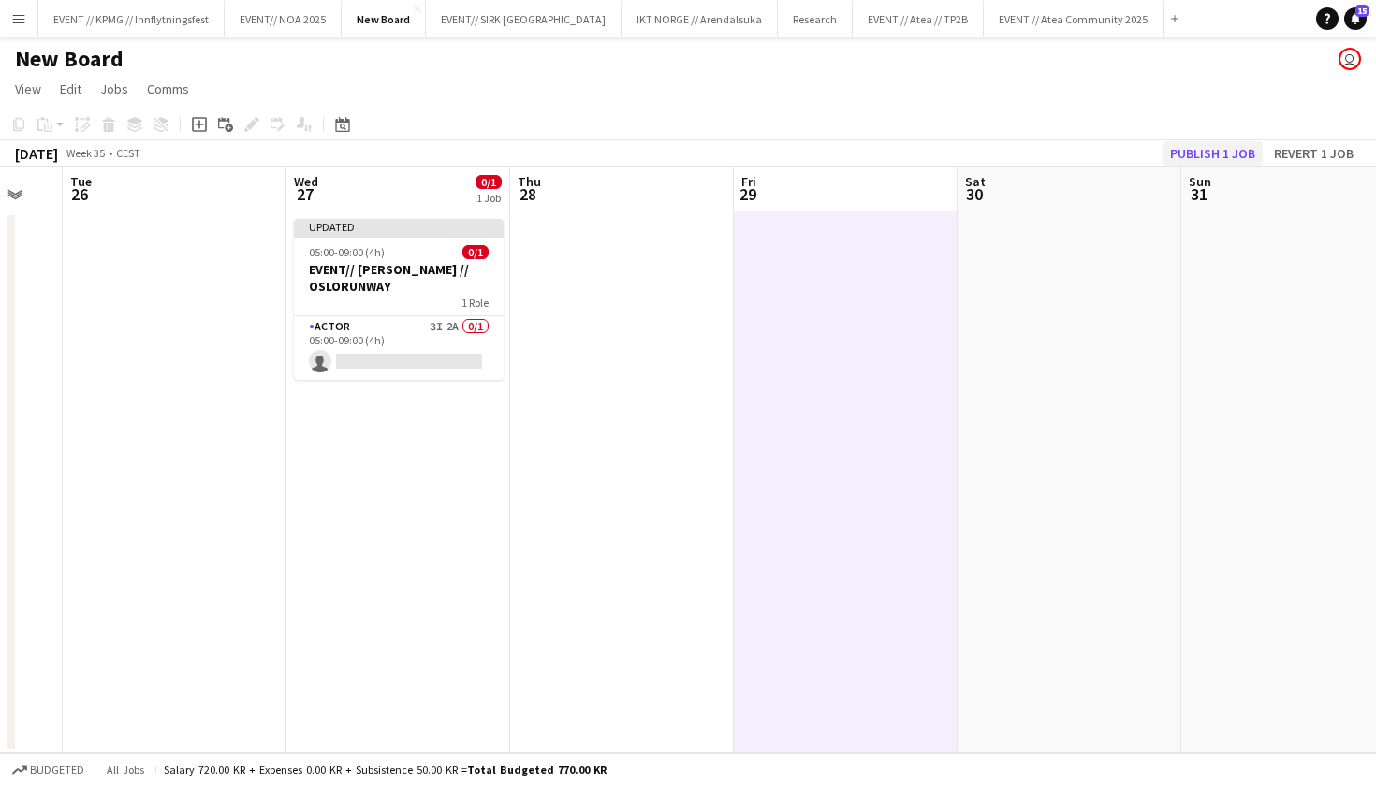
click at [1214, 145] on button "Publish 1 job" at bounding box center [1212, 153] width 100 height 24
